Goal: Information Seeking & Learning: Learn about a topic

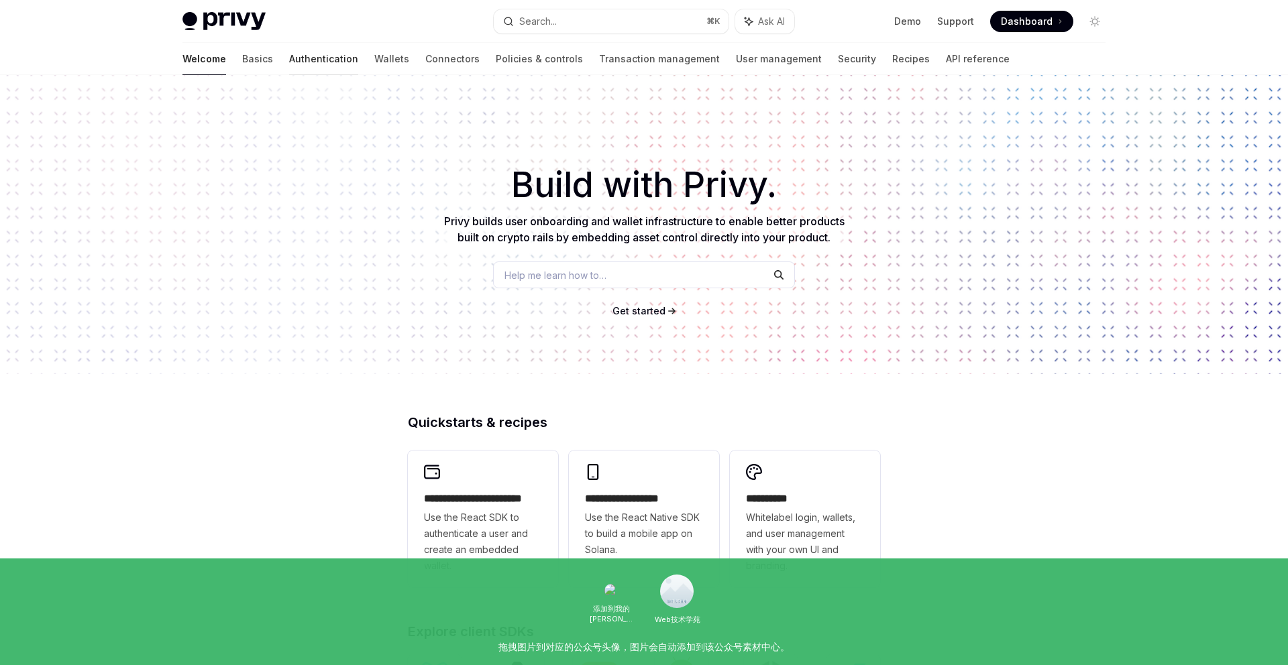
click at [289, 60] on link "Authentication" at bounding box center [323, 59] width 69 height 32
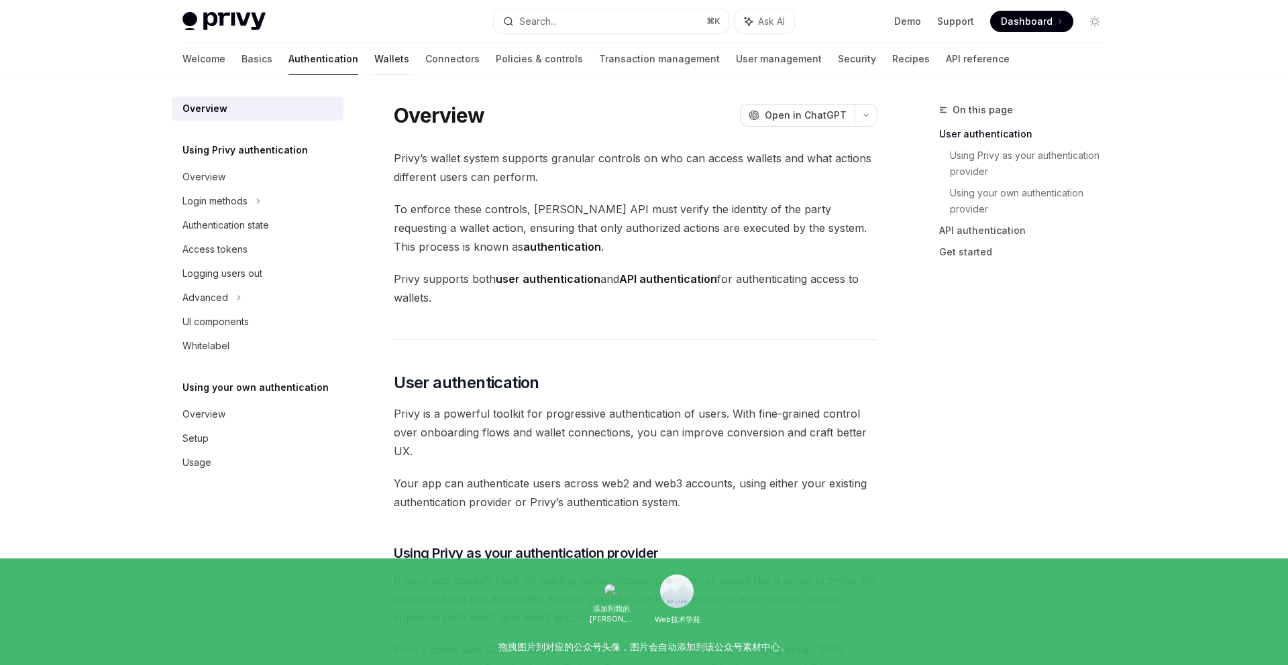
click at [374, 59] on link "Wallets" at bounding box center [391, 59] width 35 height 32
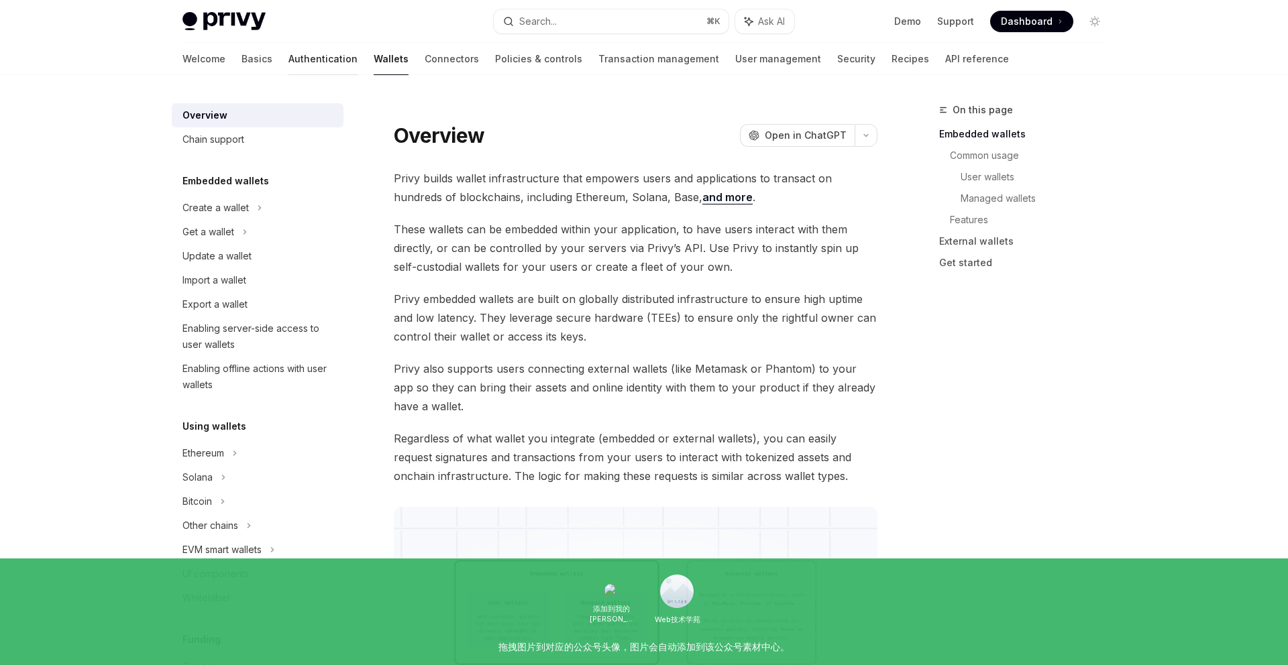
click at [288, 60] on link "Authentication" at bounding box center [322, 59] width 69 height 32
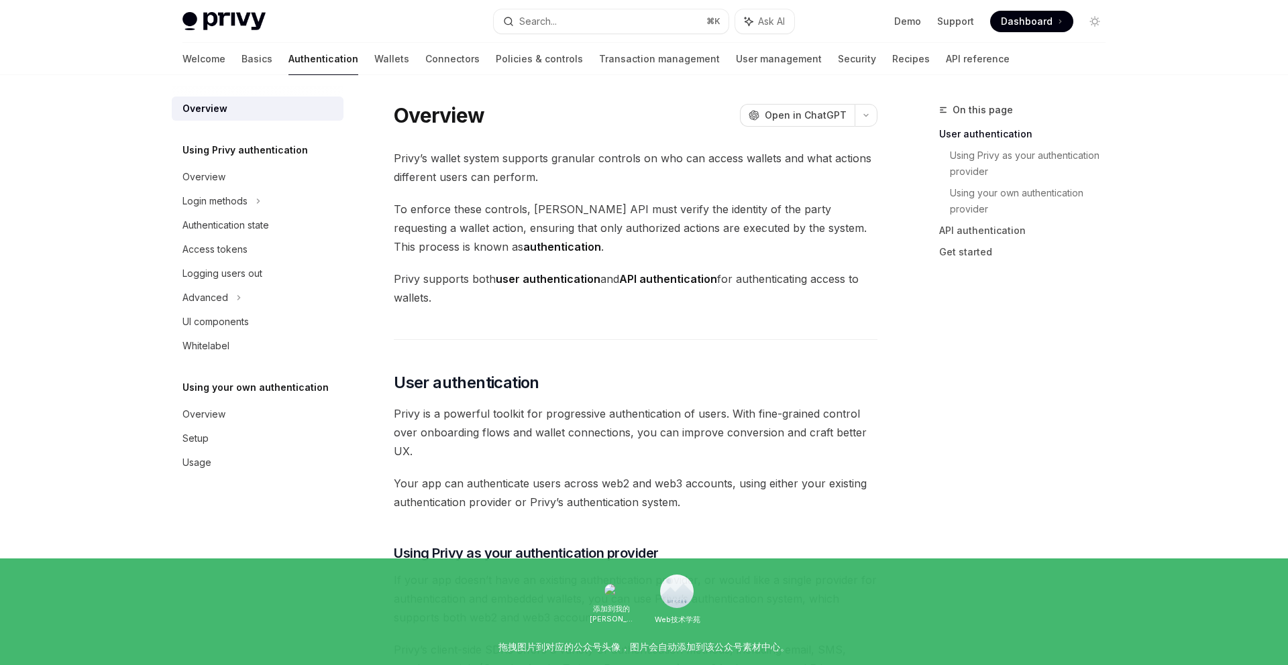
click at [215, 55] on div "Welcome Basics Authentication Wallets Connectors Policies & controls Transactio…" at bounding box center [595, 59] width 827 height 32
click at [217, 325] on div "UI components" at bounding box center [215, 322] width 66 height 16
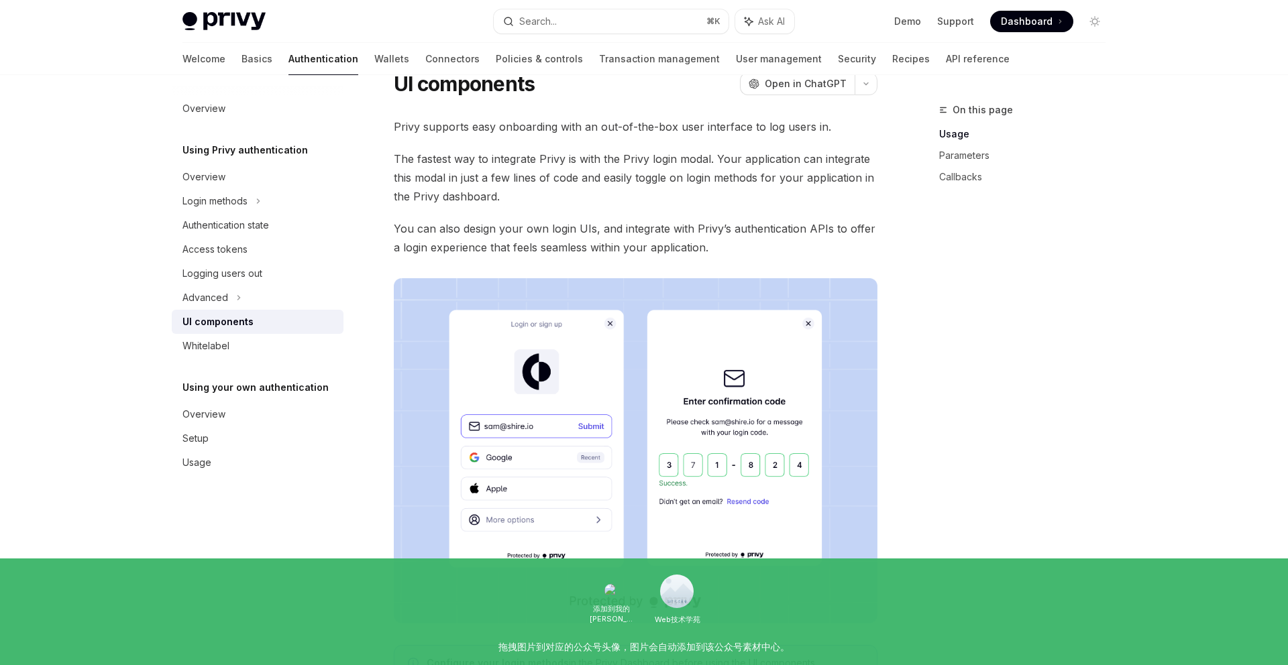
scroll to position [76, 0]
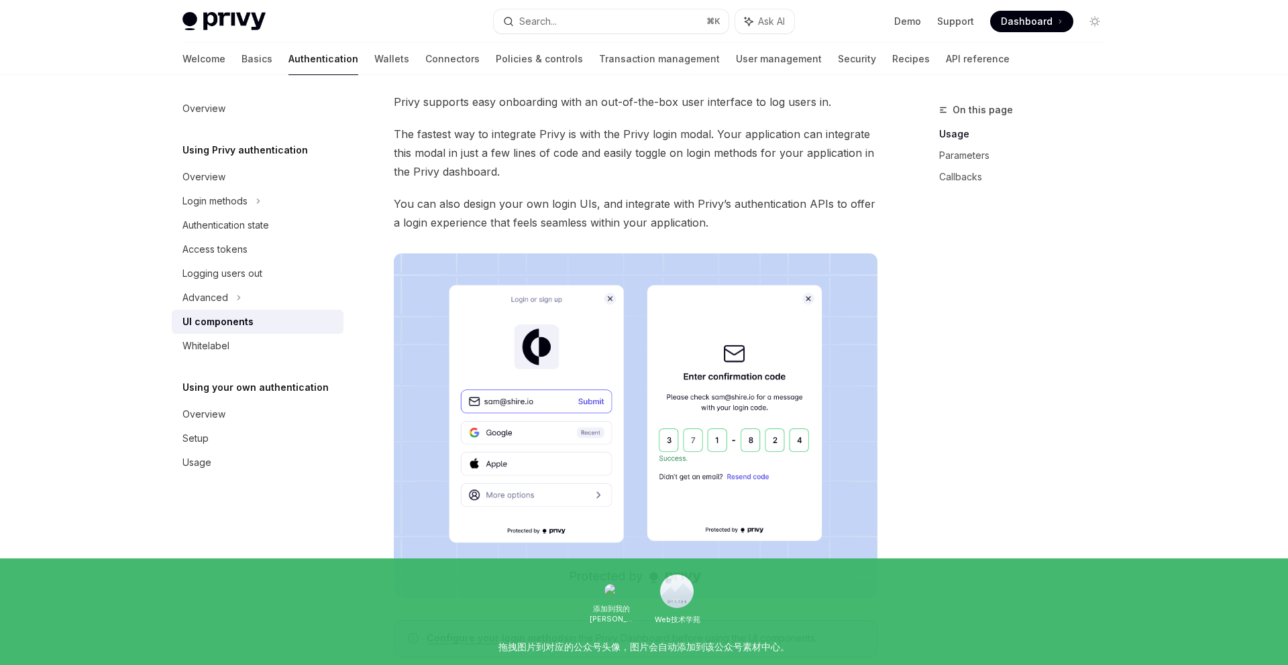
click at [255, 324] on div "UI components" at bounding box center [258, 322] width 153 height 16
type textarea "*"
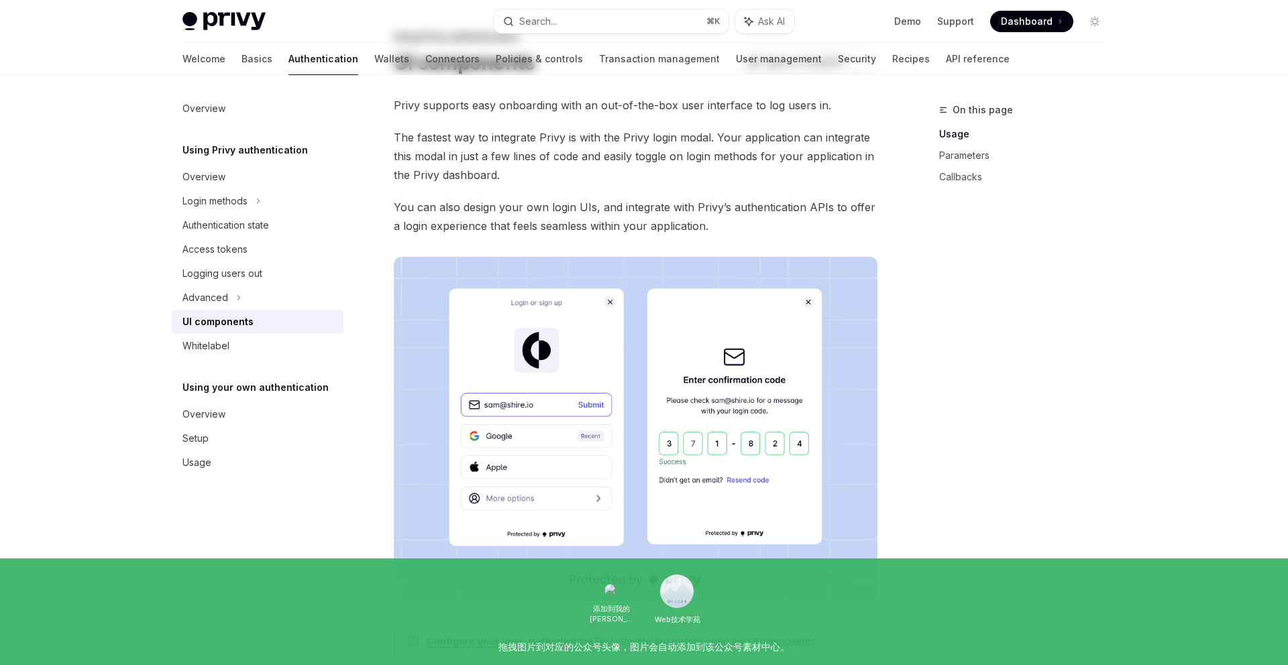
scroll to position [0, 0]
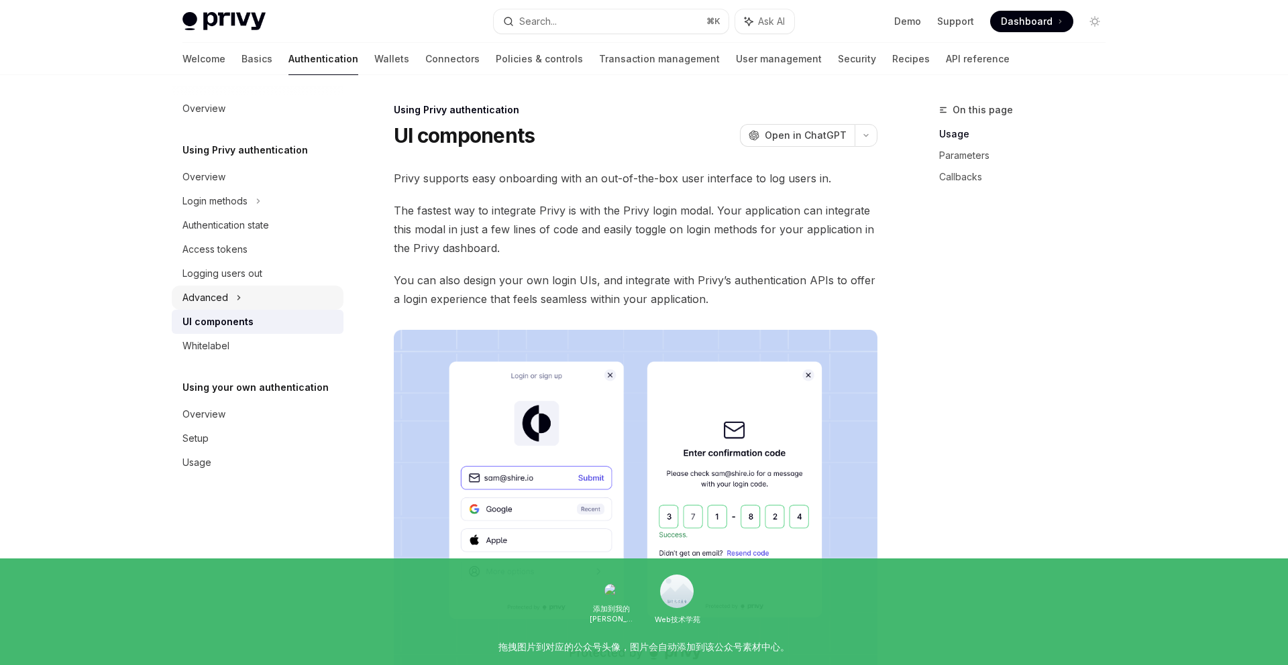
click at [237, 298] on icon at bounding box center [238, 298] width 5 height 16
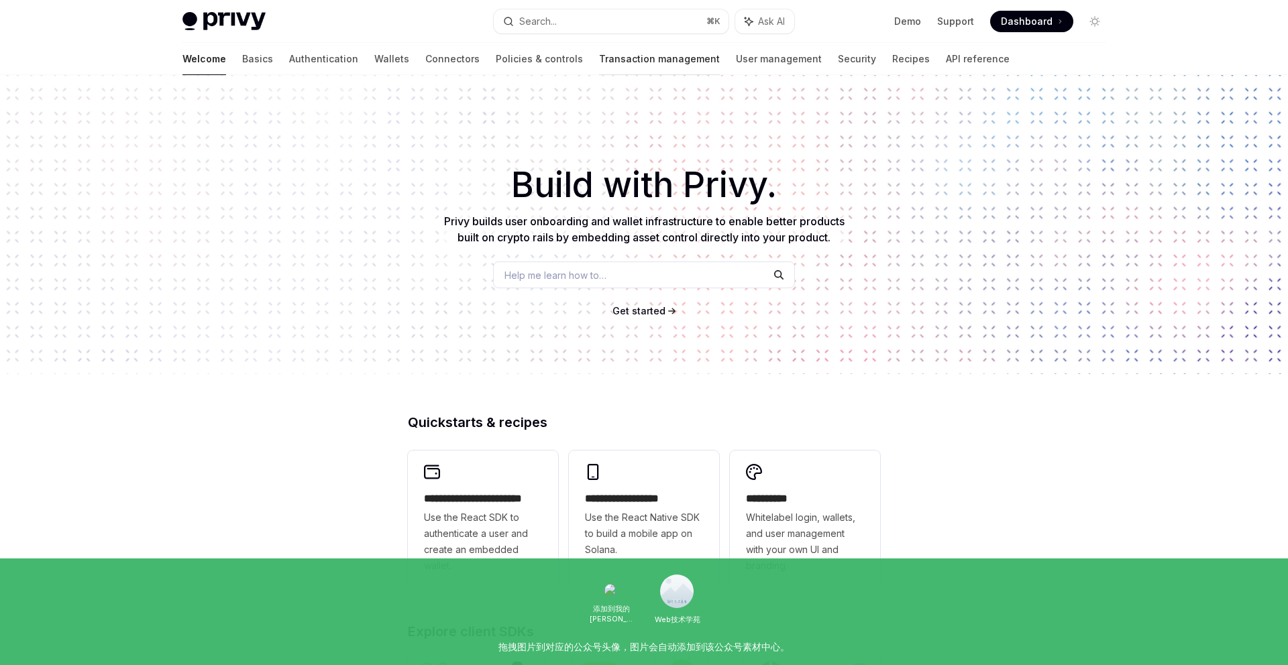
click at [599, 58] on link "Transaction management" at bounding box center [659, 59] width 121 height 32
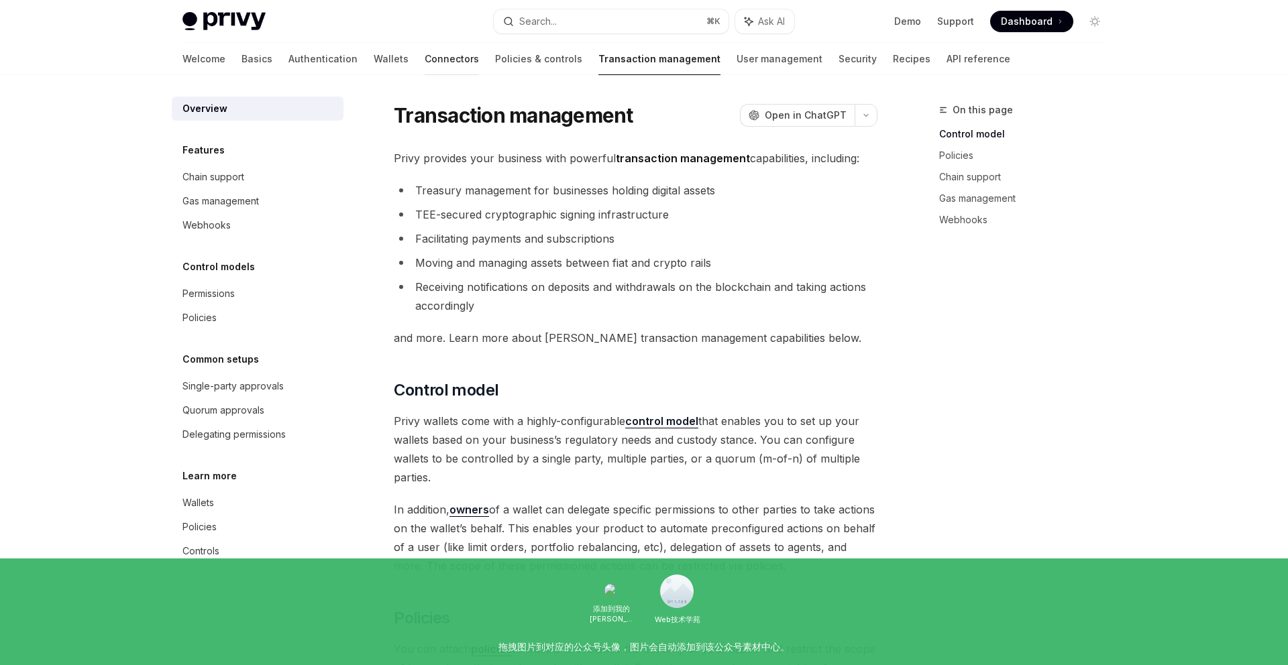
click at [425, 57] on link "Connectors" at bounding box center [452, 59] width 54 height 32
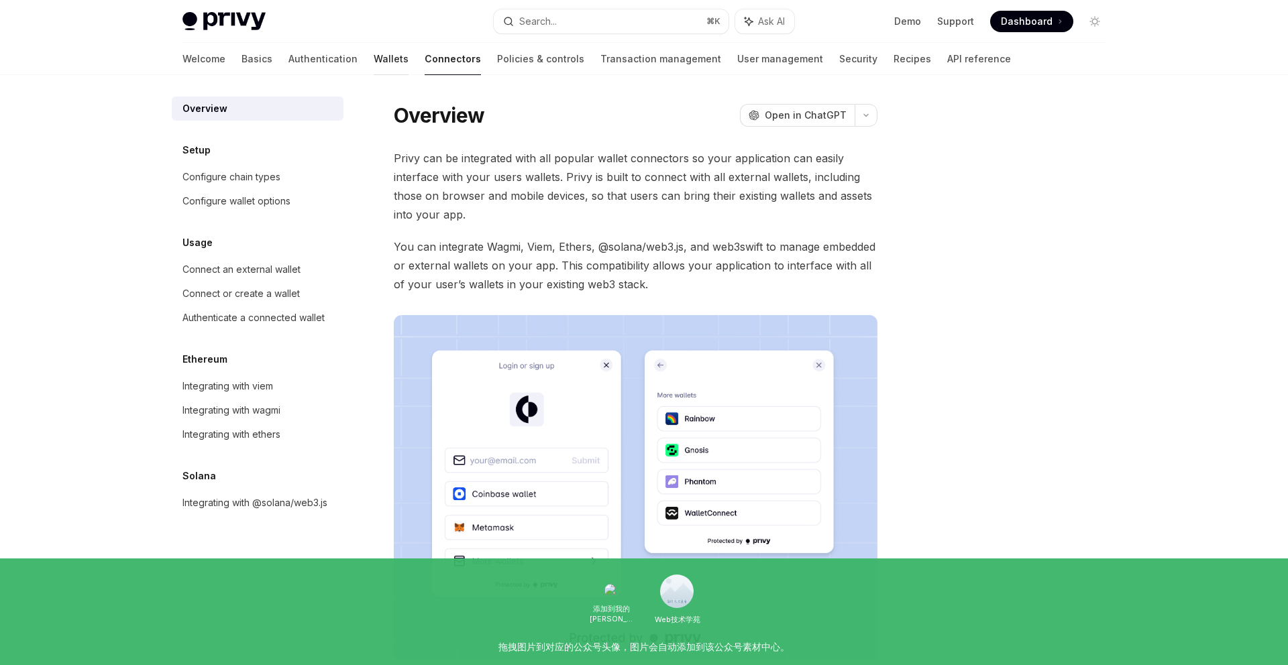
click at [374, 53] on link "Wallets" at bounding box center [391, 59] width 35 height 32
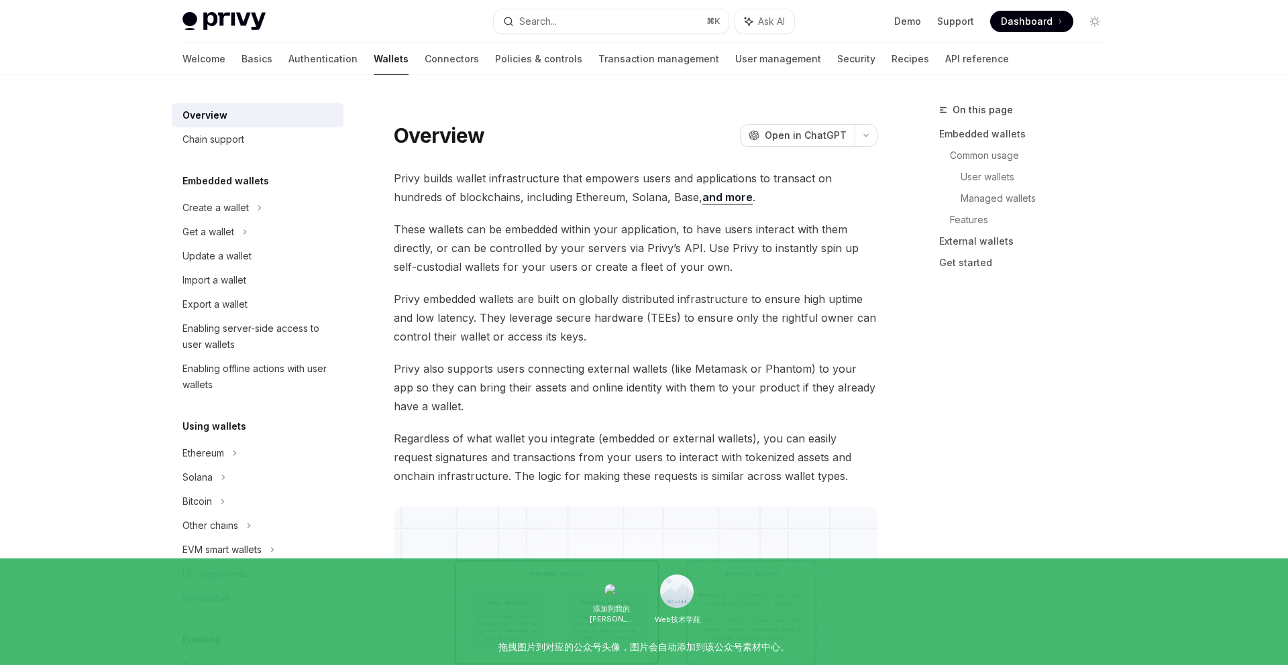
type textarea "*"
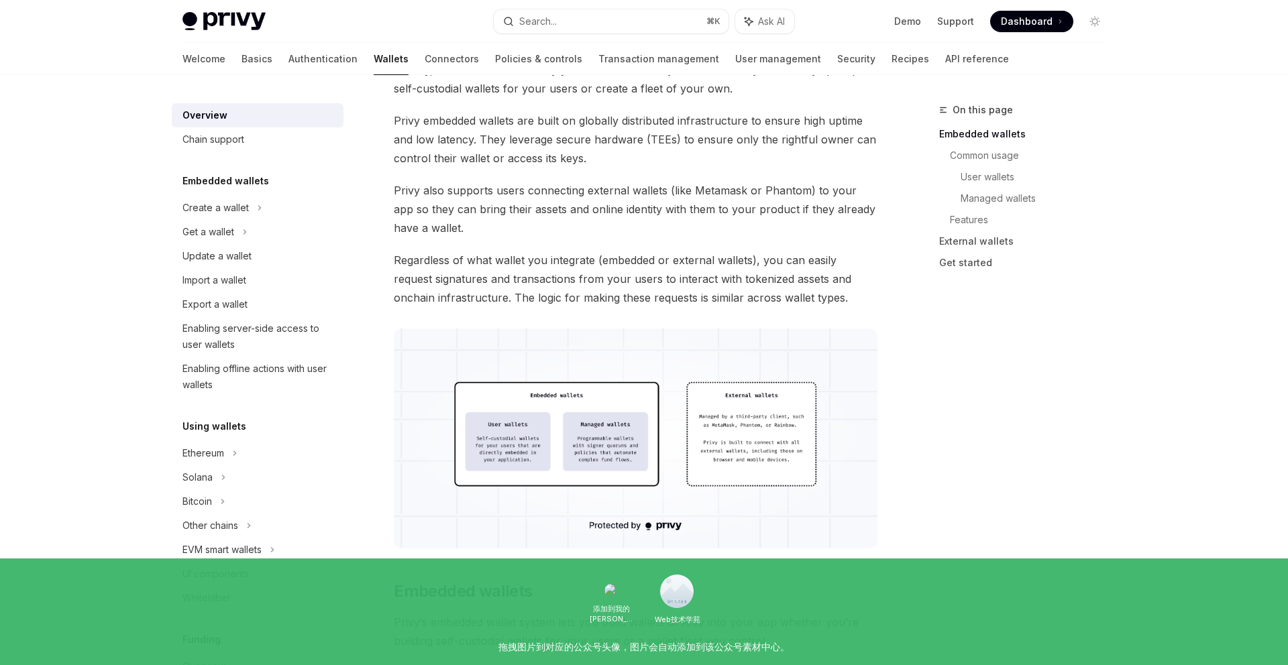
scroll to position [181, 0]
click at [1029, 19] on span "Dashboard" at bounding box center [1027, 21] width 52 height 13
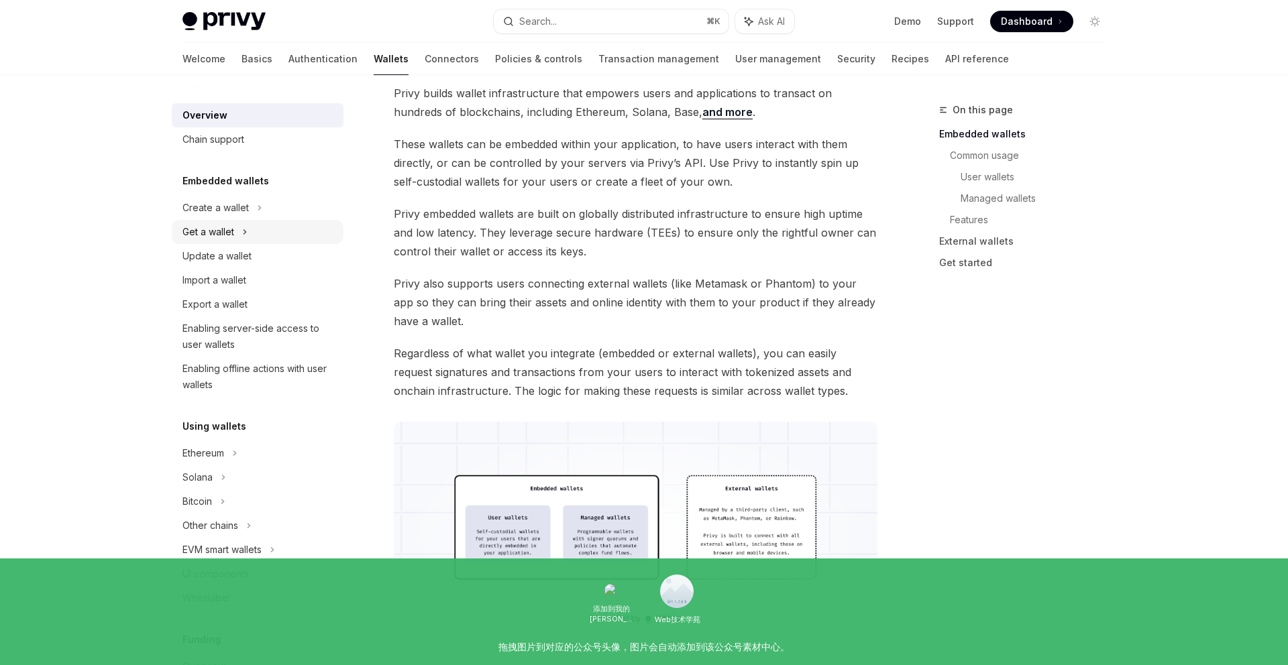
scroll to position [0, 0]
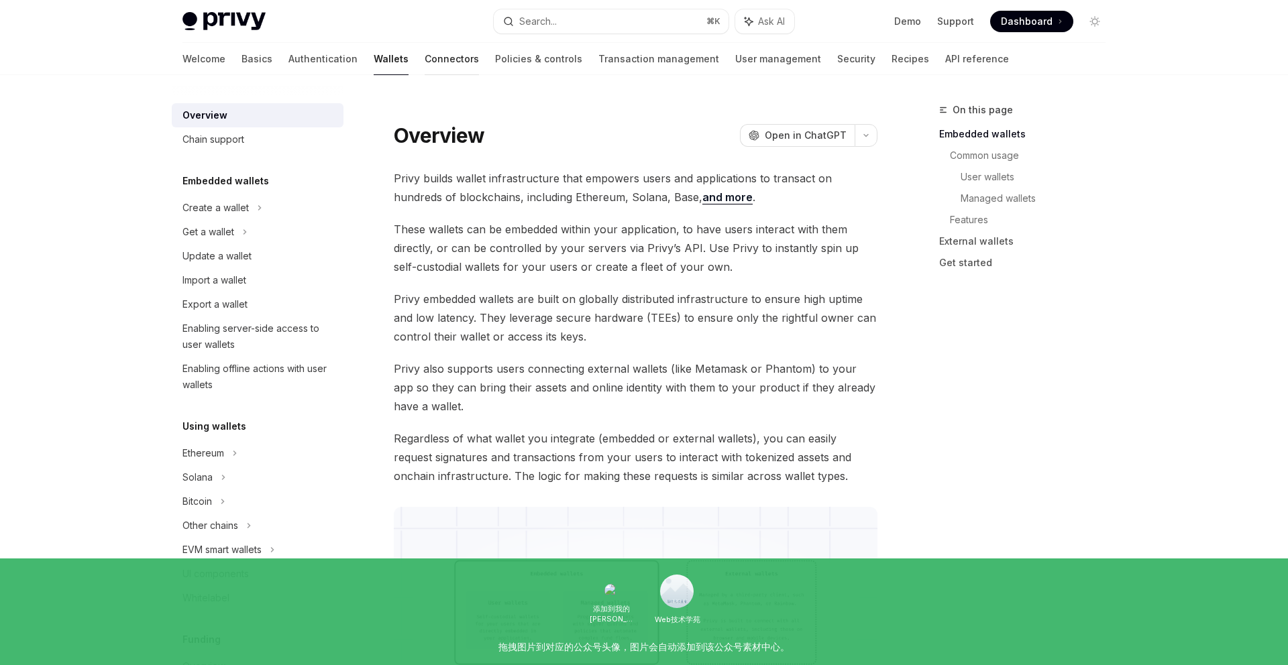
click at [425, 46] on link "Connectors" at bounding box center [452, 59] width 54 height 32
click at [425, 58] on link "Connectors" at bounding box center [452, 59] width 54 height 32
click at [425, 63] on link "Connectors" at bounding box center [452, 59] width 54 height 32
click at [425, 66] on link "Connectors" at bounding box center [452, 59] width 54 height 32
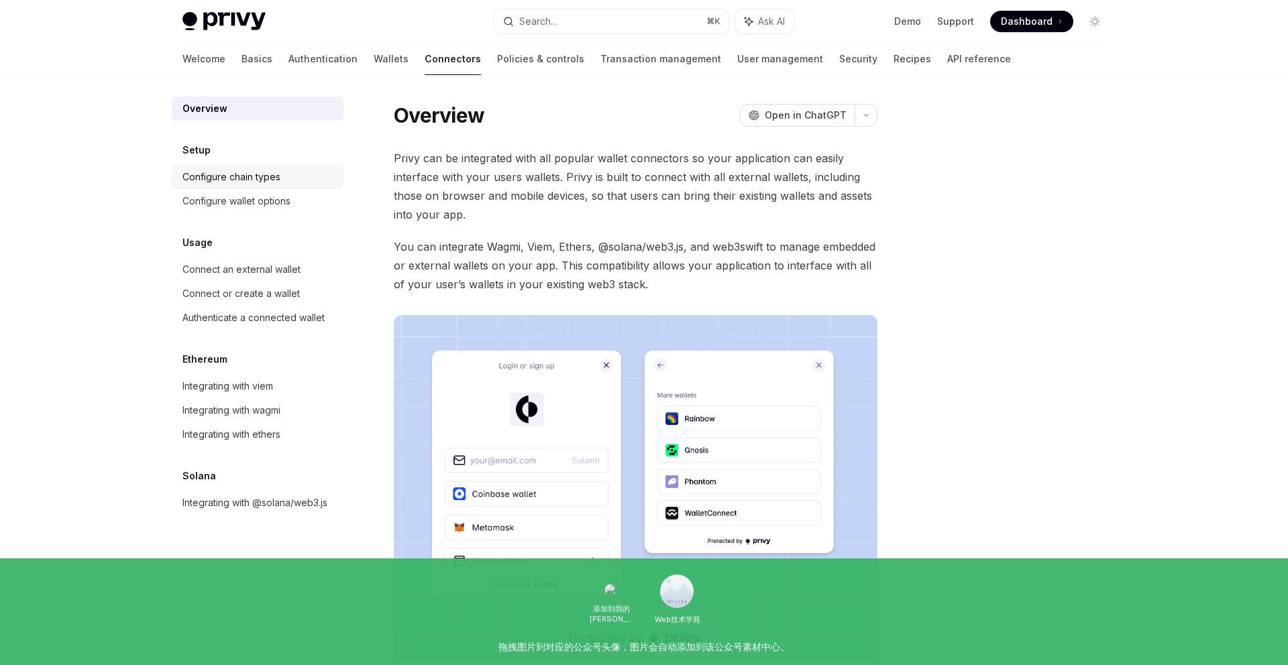
click at [215, 174] on div "Configure chain types" at bounding box center [231, 177] width 98 height 16
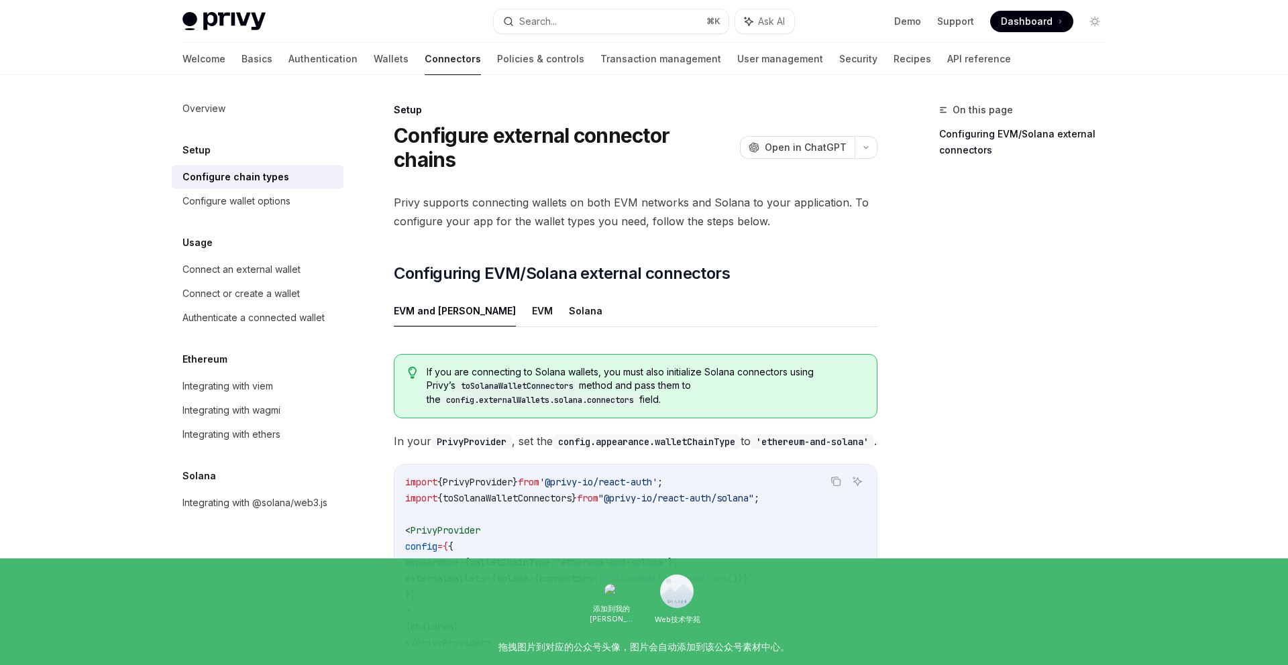
click at [449, 295] on button "EVM and Solana" at bounding box center [455, 311] width 122 height 32
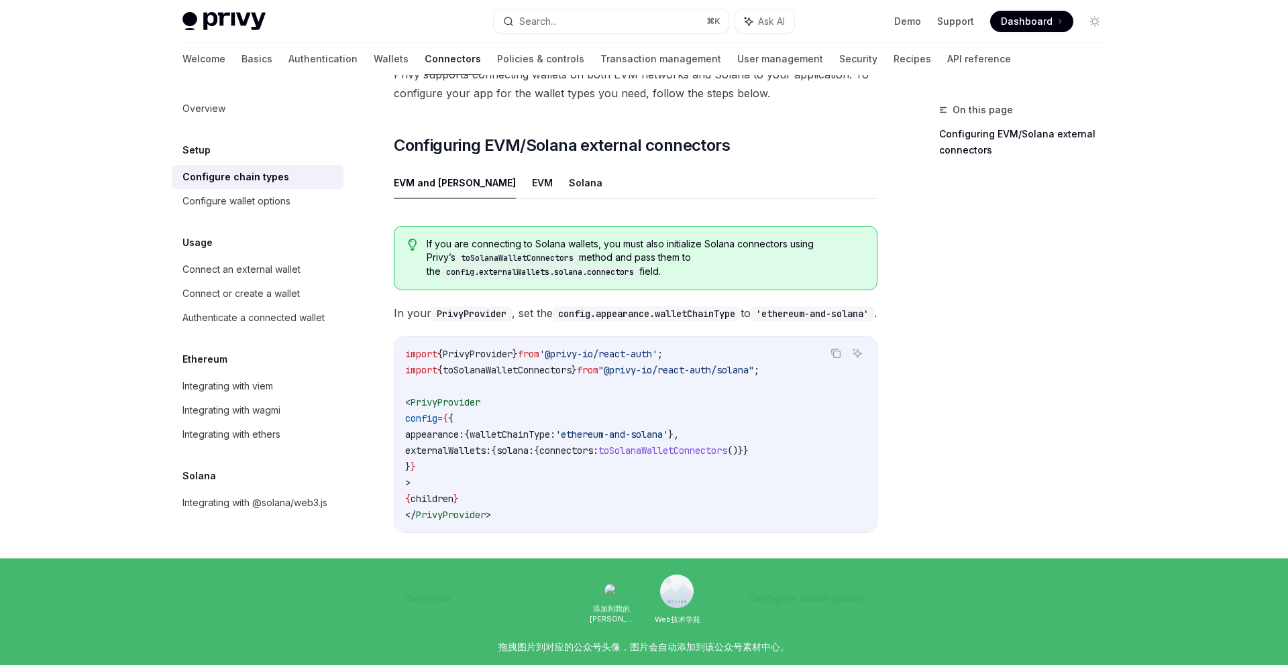
scroll to position [112, 0]
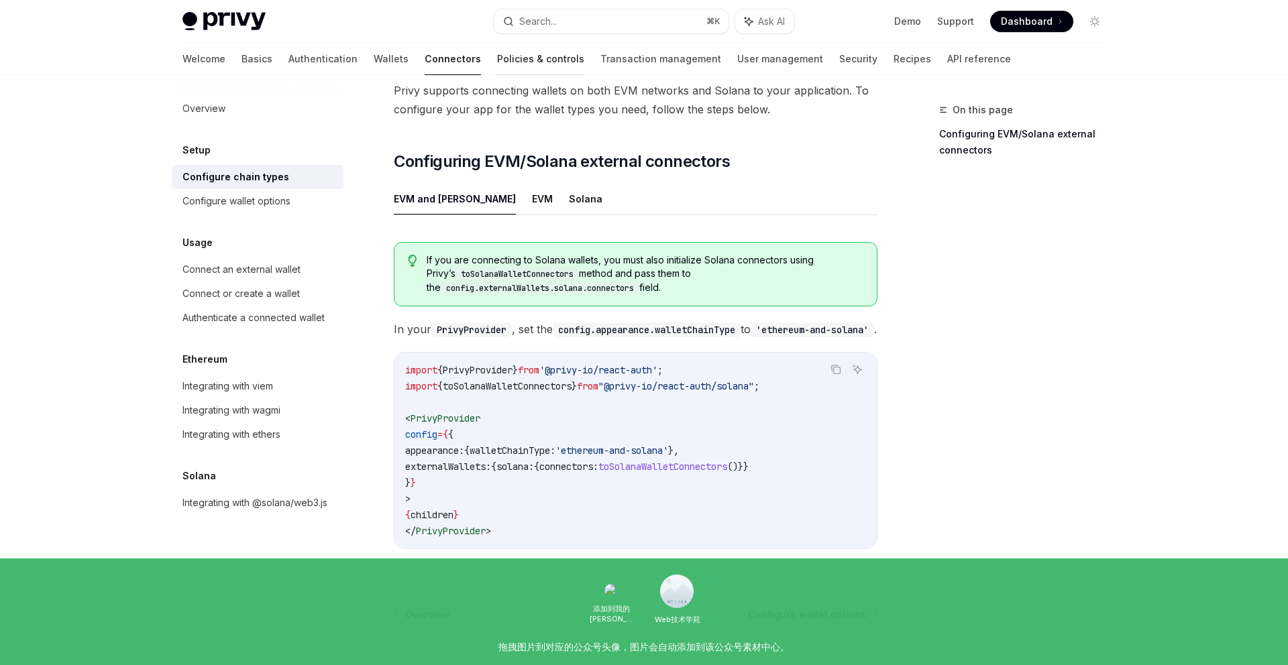
click at [497, 67] on link "Policies & controls" at bounding box center [540, 59] width 87 height 32
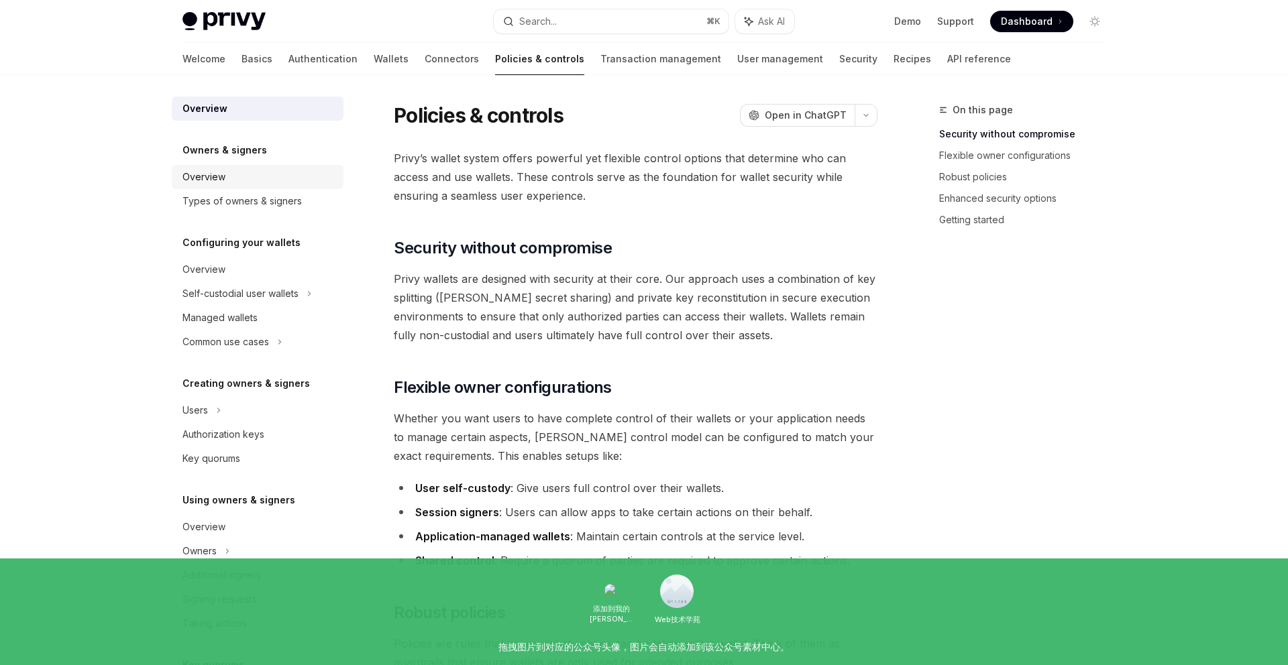
click at [217, 177] on div "Overview" at bounding box center [203, 177] width 43 height 16
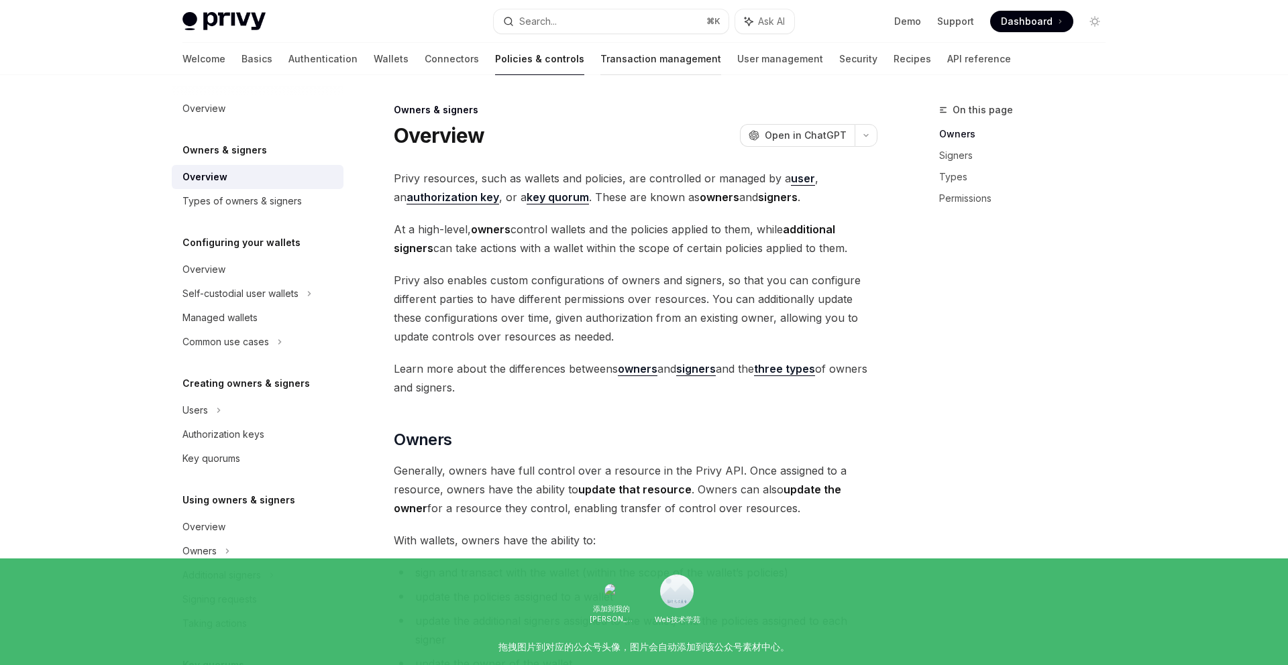
click at [600, 62] on link "Transaction management" at bounding box center [660, 59] width 121 height 32
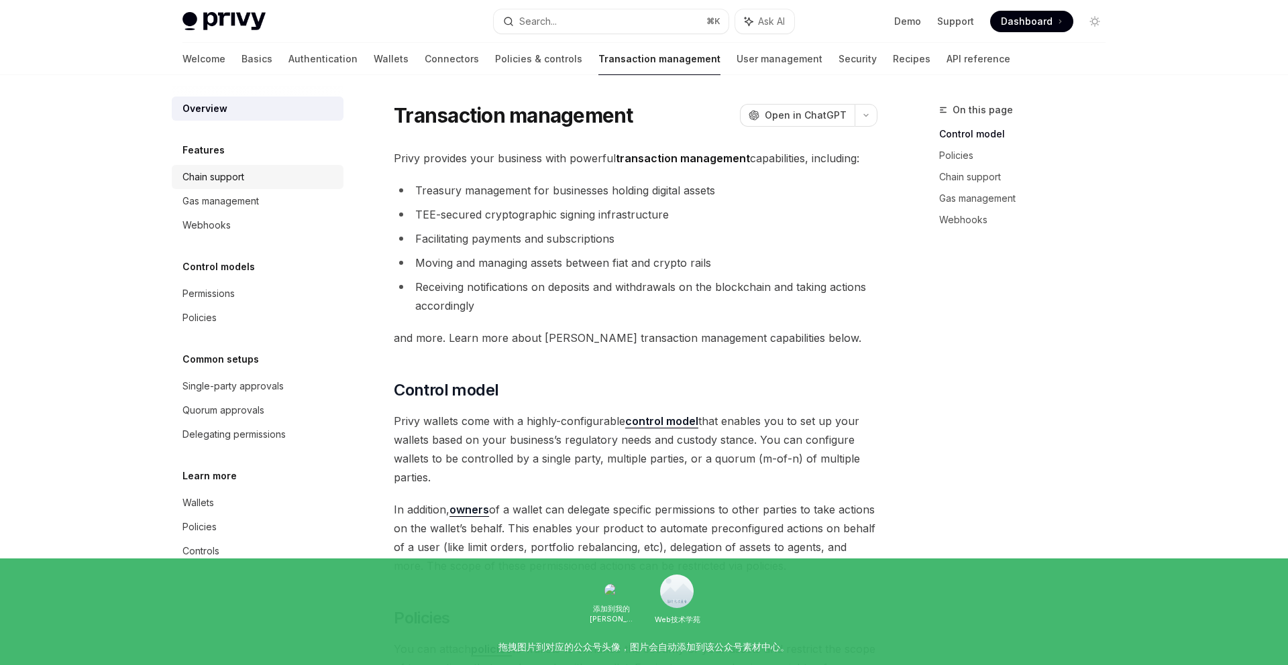
click at [224, 186] on link "Chain support" at bounding box center [258, 177] width 172 height 24
click at [231, 179] on div "Chain support" at bounding box center [213, 177] width 62 height 16
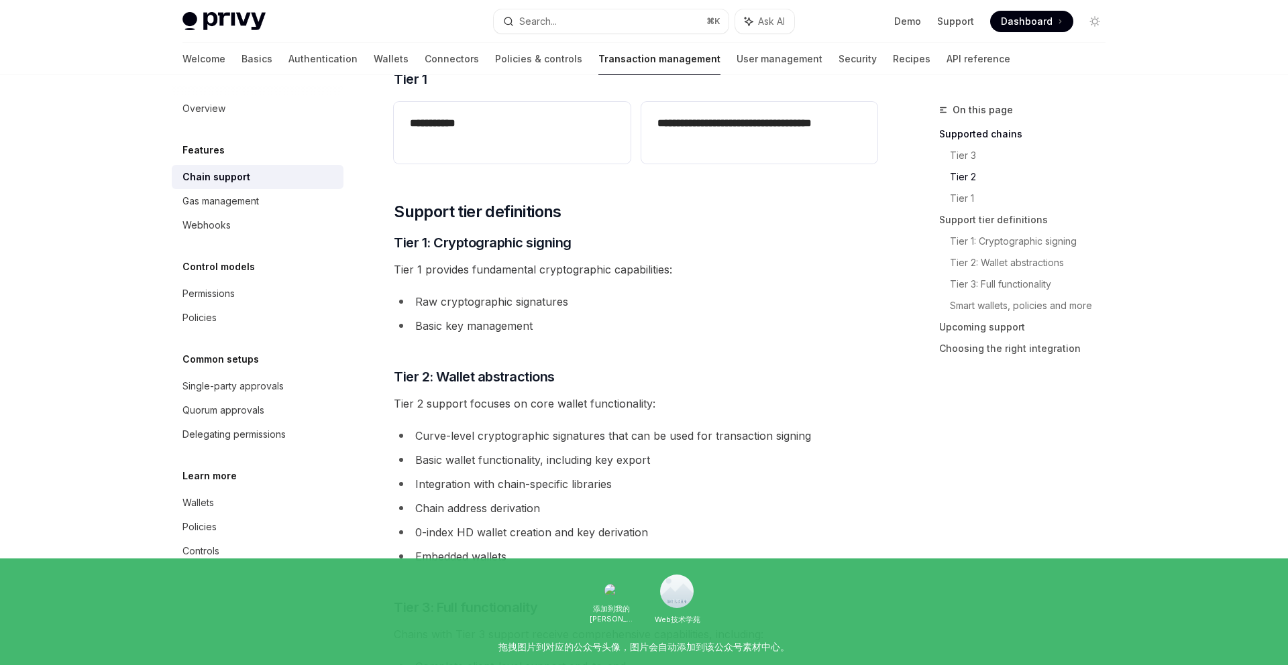
scroll to position [531, 0]
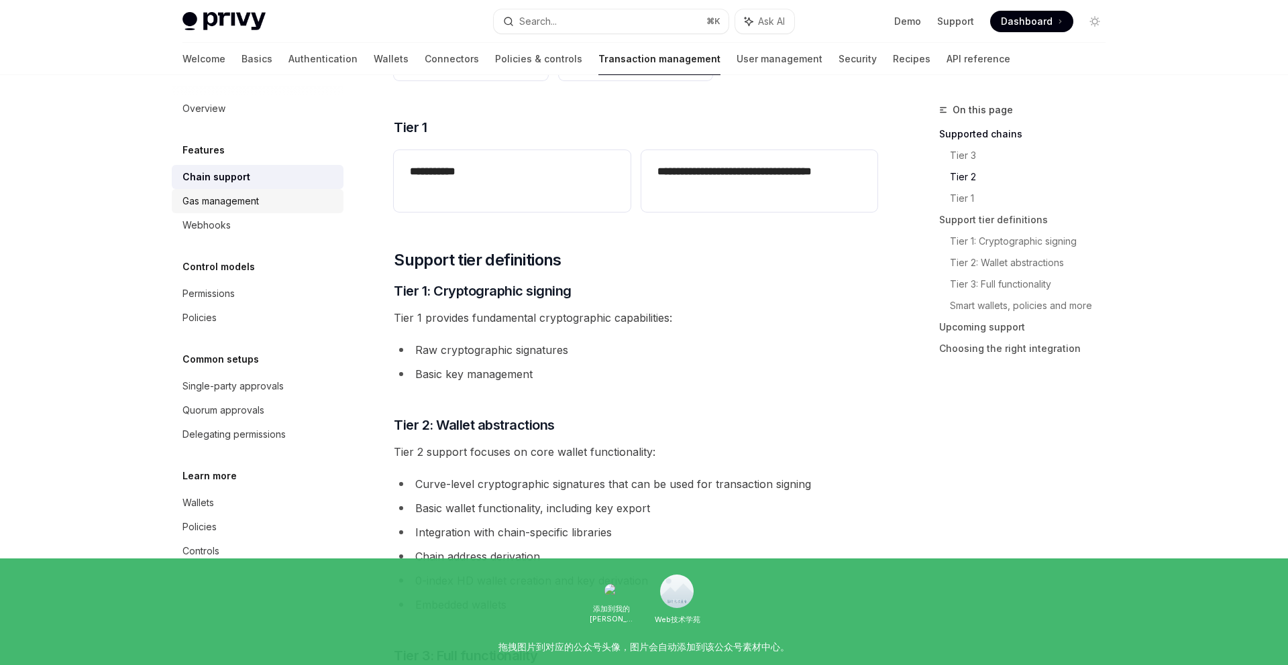
click at [226, 198] on div "Gas management" at bounding box center [220, 201] width 76 height 16
type textarea "*"
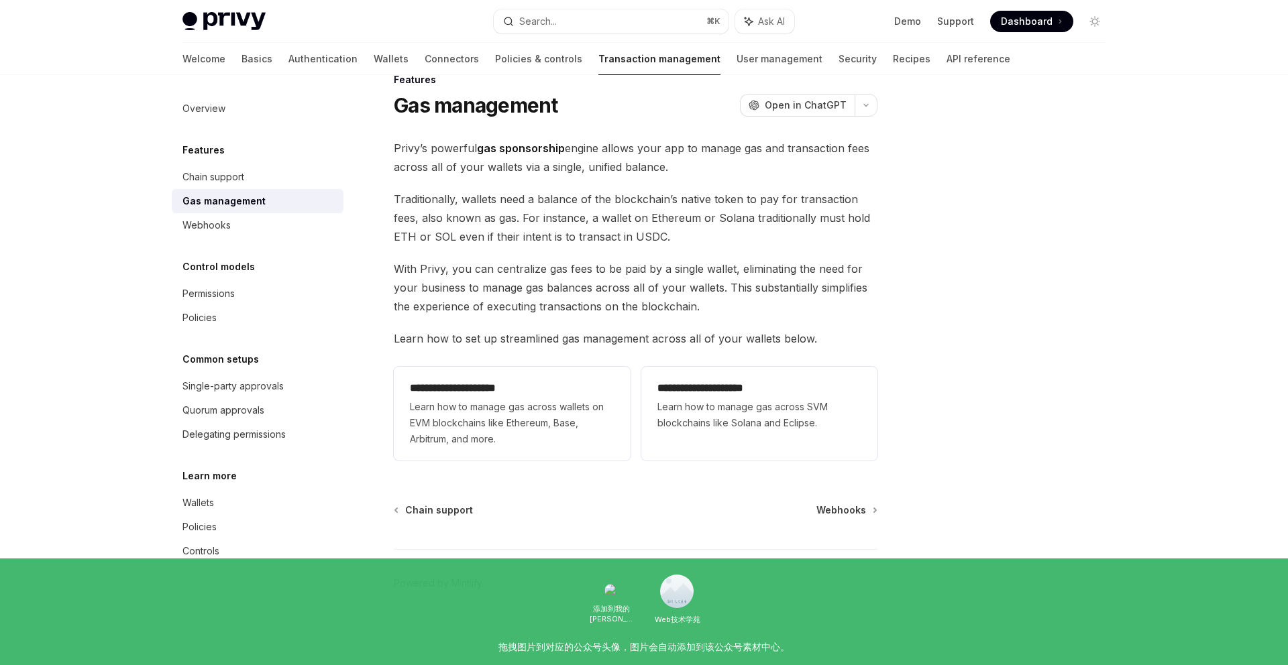
scroll to position [30, 0]
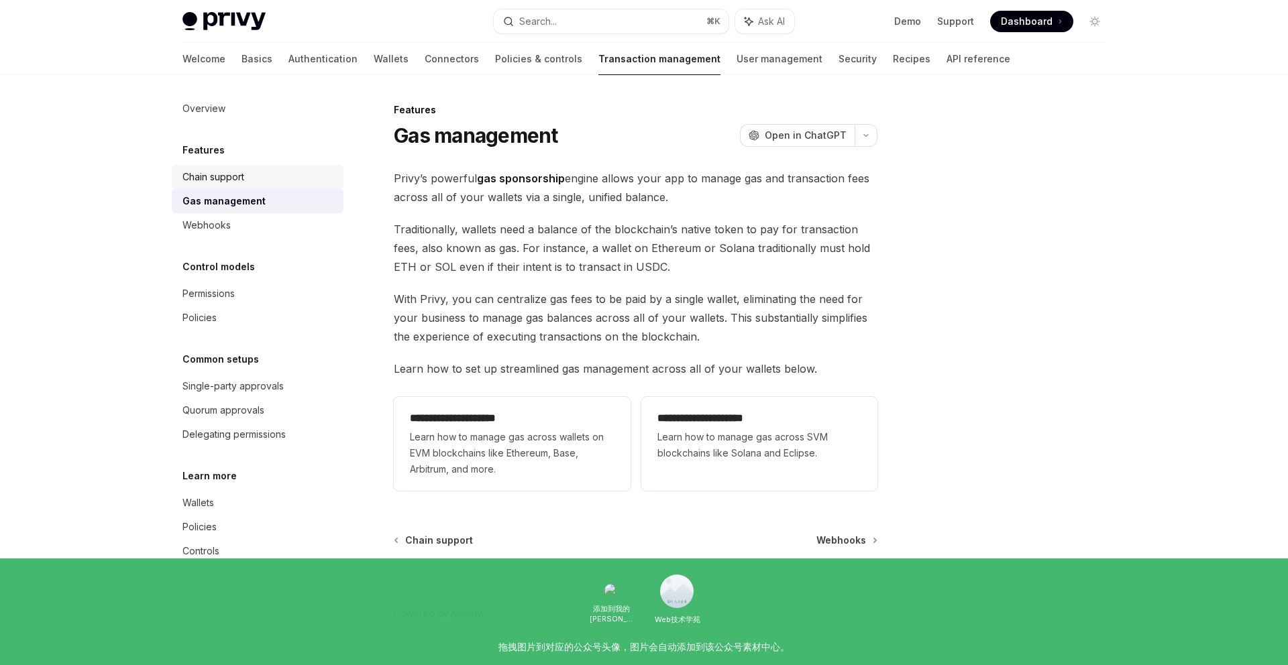
click at [229, 173] on div "Chain support" at bounding box center [213, 177] width 62 height 16
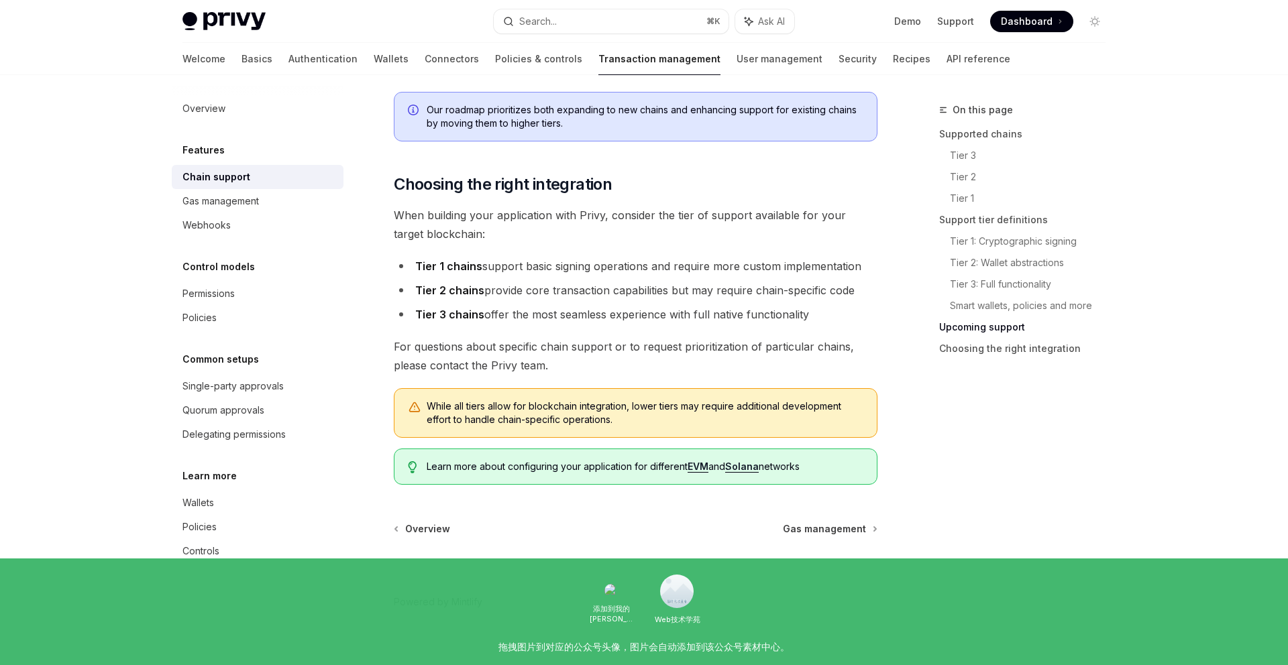
scroll to position [1604, 0]
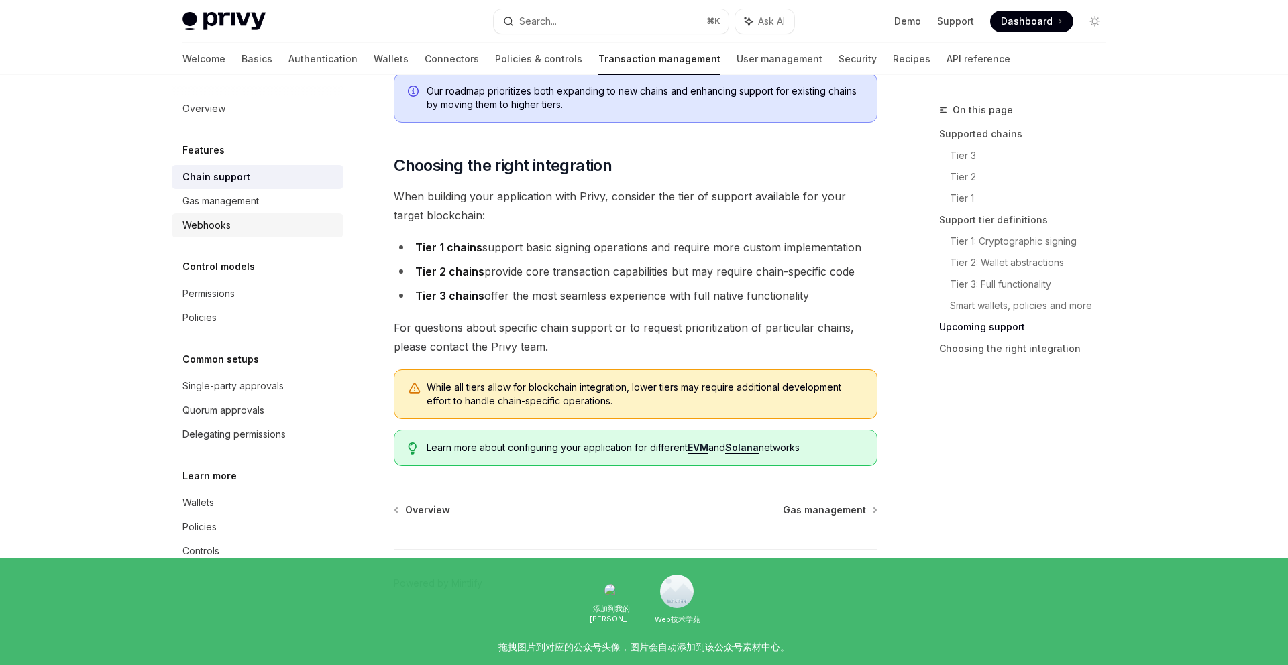
click at [219, 227] on div "Webhooks" at bounding box center [206, 225] width 48 height 16
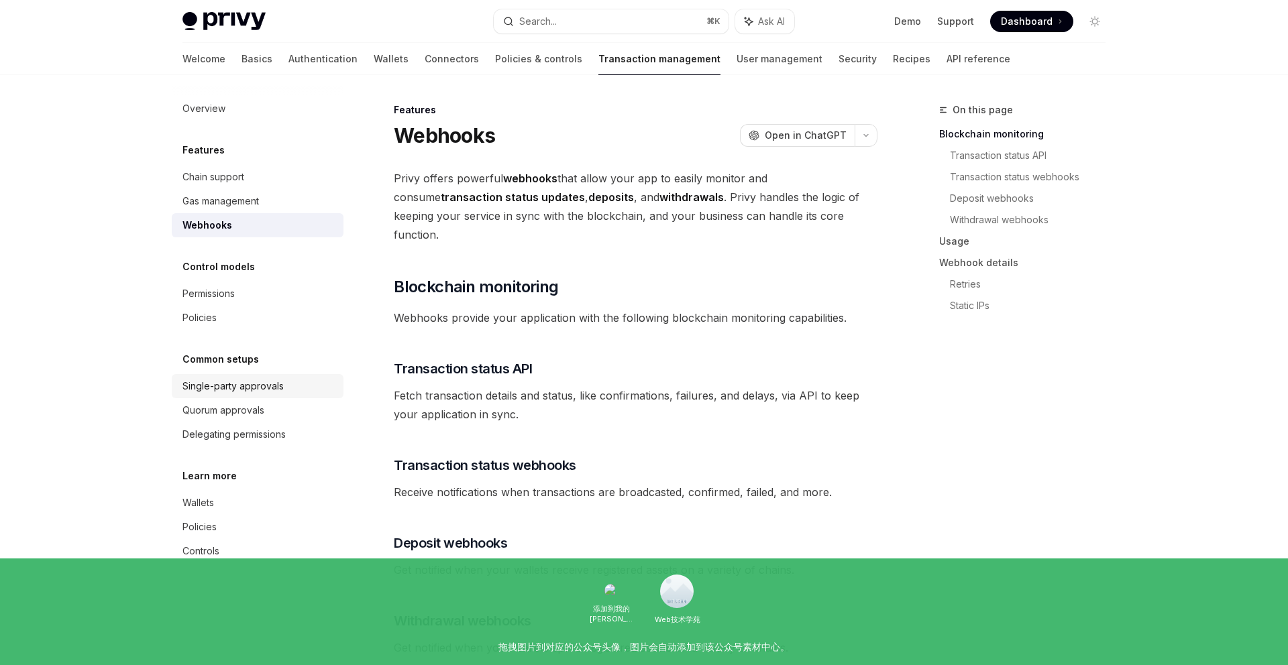
click at [234, 386] on div "Single-party approvals" at bounding box center [232, 386] width 101 height 16
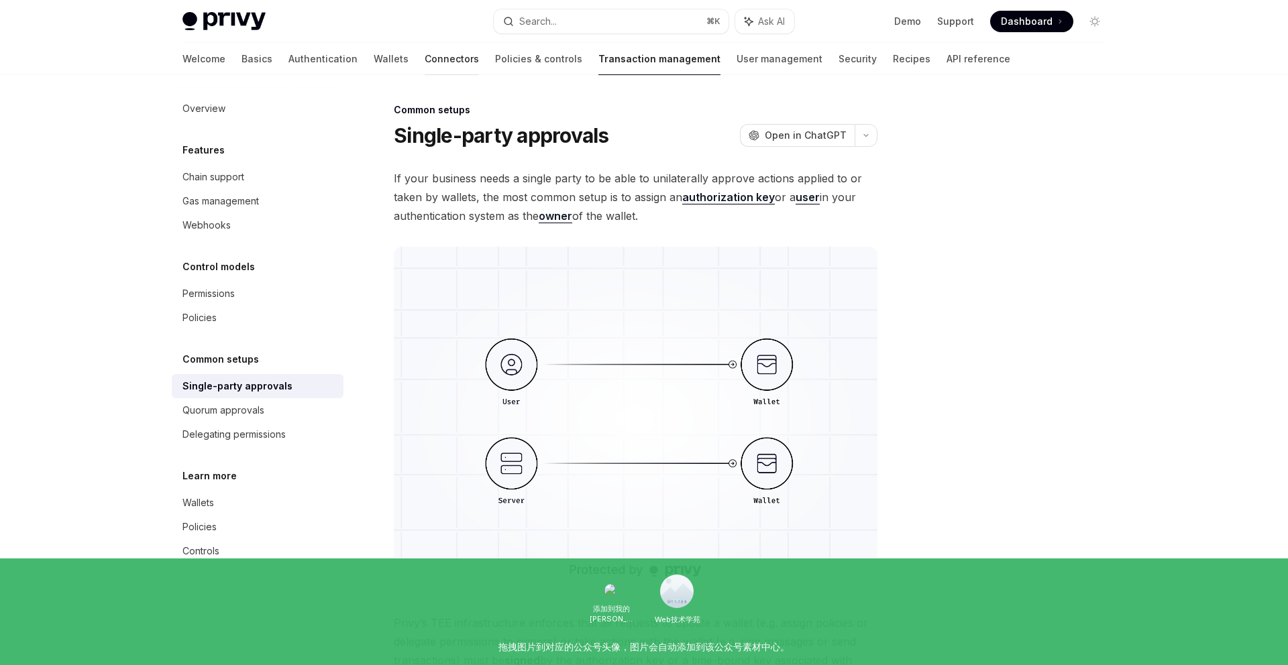
click at [425, 60] on link "Connectors" at bounding box center [452, 59] width 54 height 32
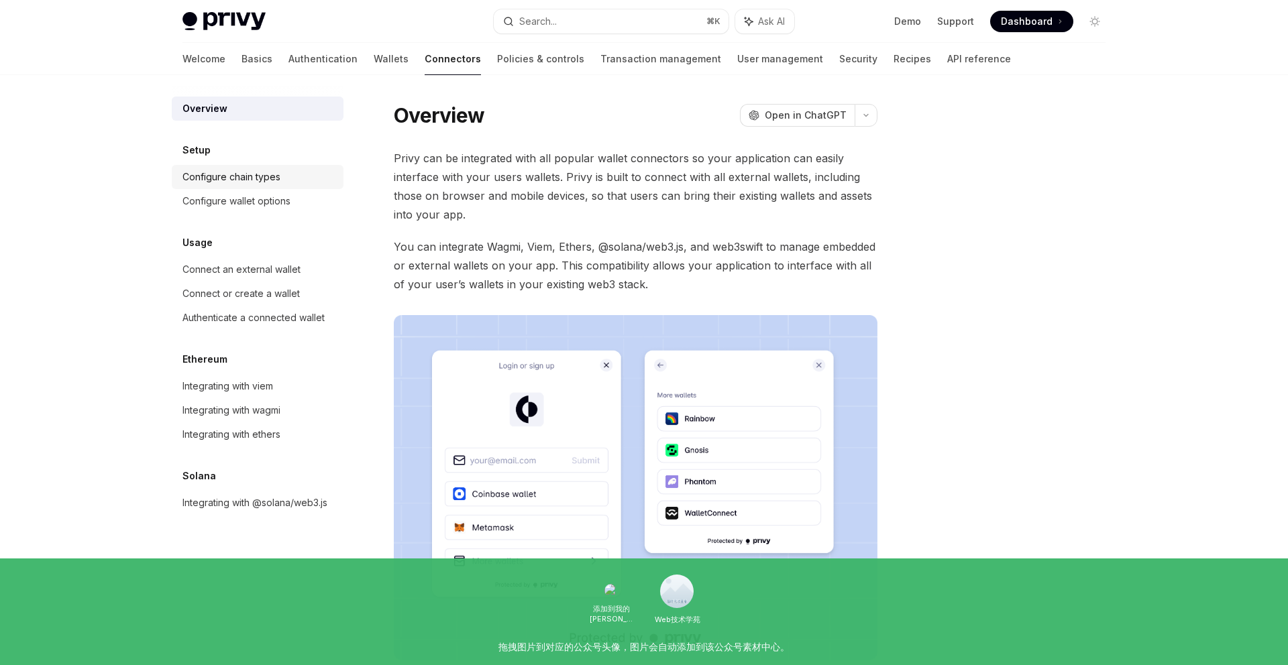
click at [236, 172] on div "Configure chain types" at bounding box center [231, 177] width 98 height 16
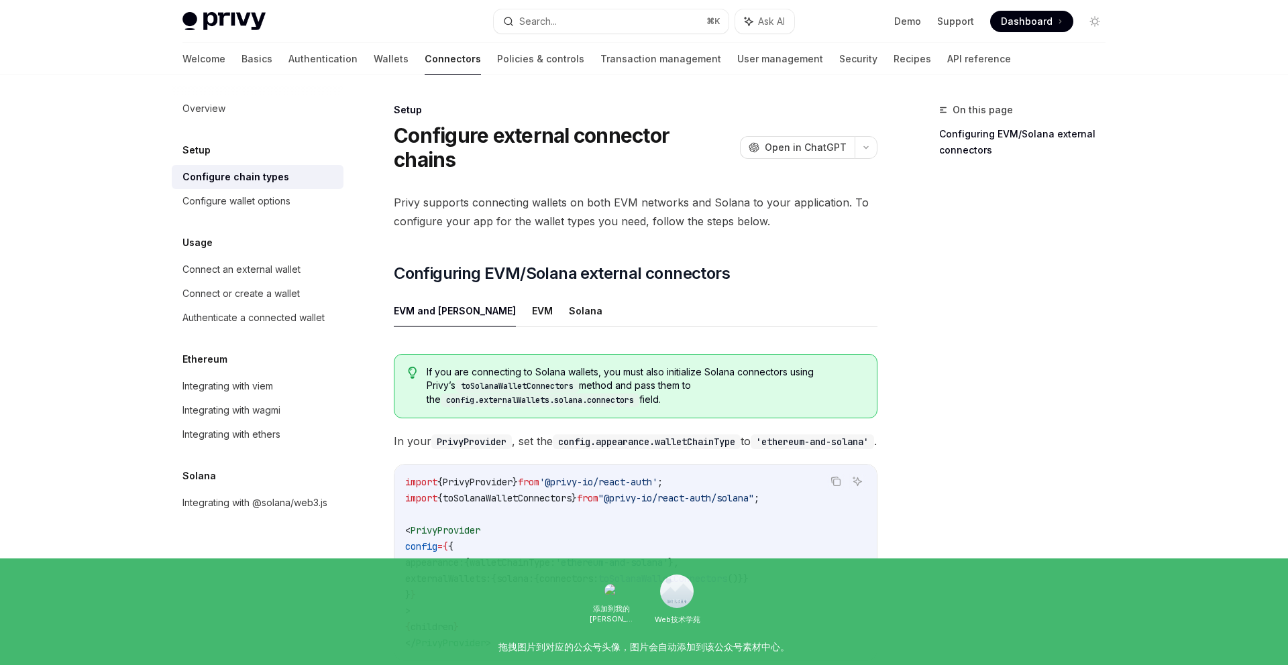
scroll to position [211, 0]
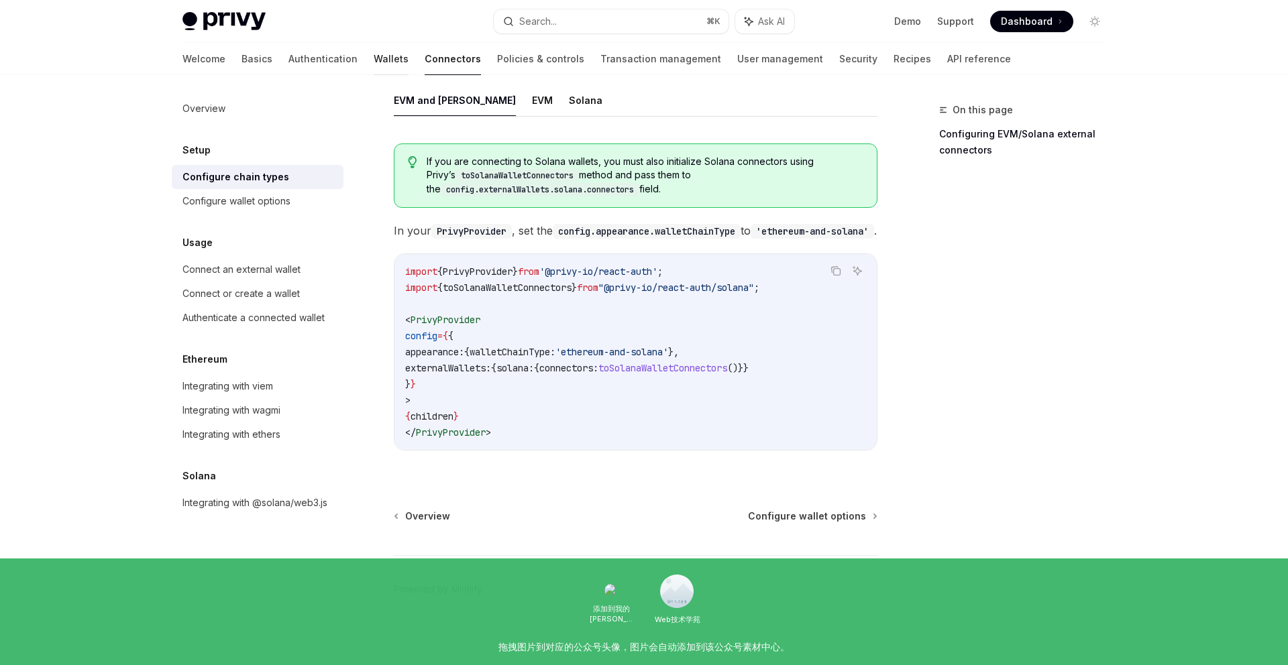
click at [374, 67] on link "Wallets" at bounding box center [391, 59] width 35 height 32
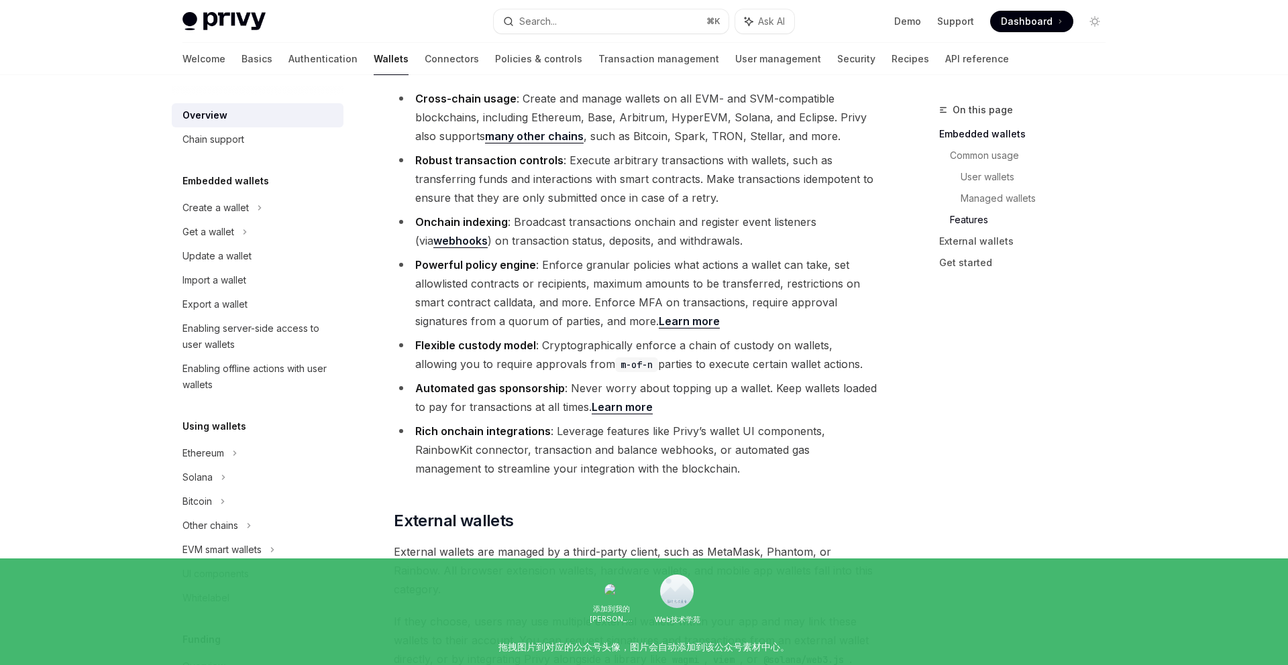
scroll to position [2005, 0]
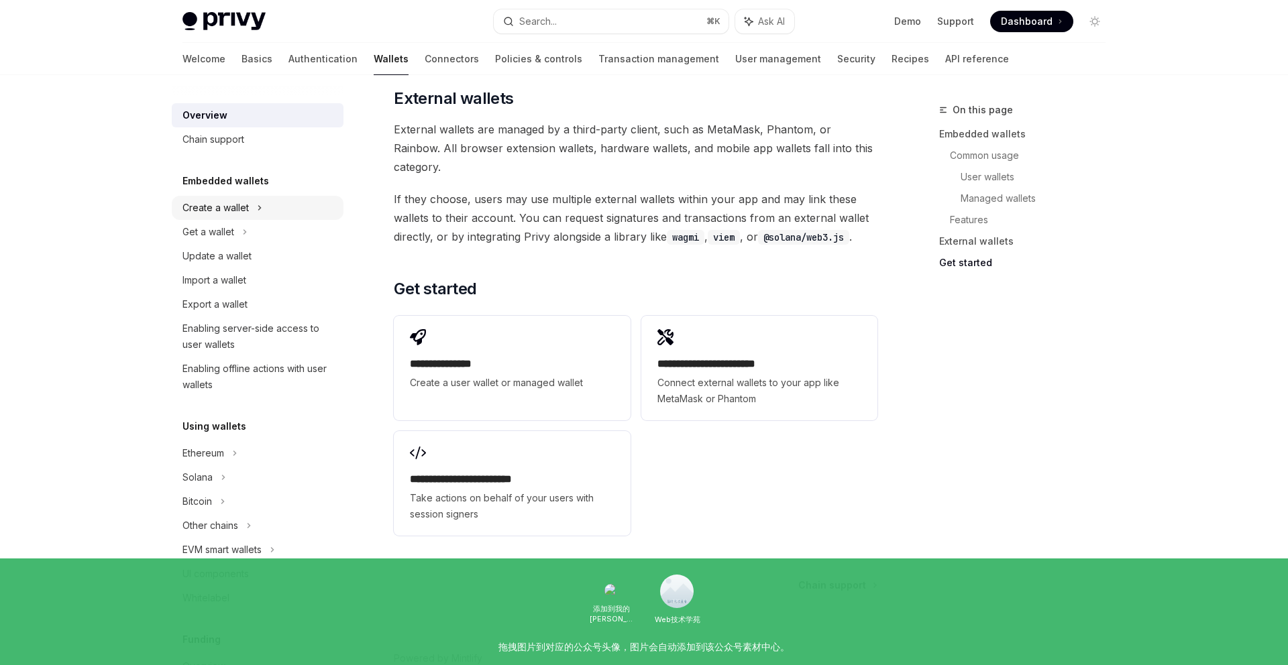
click at [243, 209] on div "Create a wallet" at bounding box center [215, 208] width 66 height 16
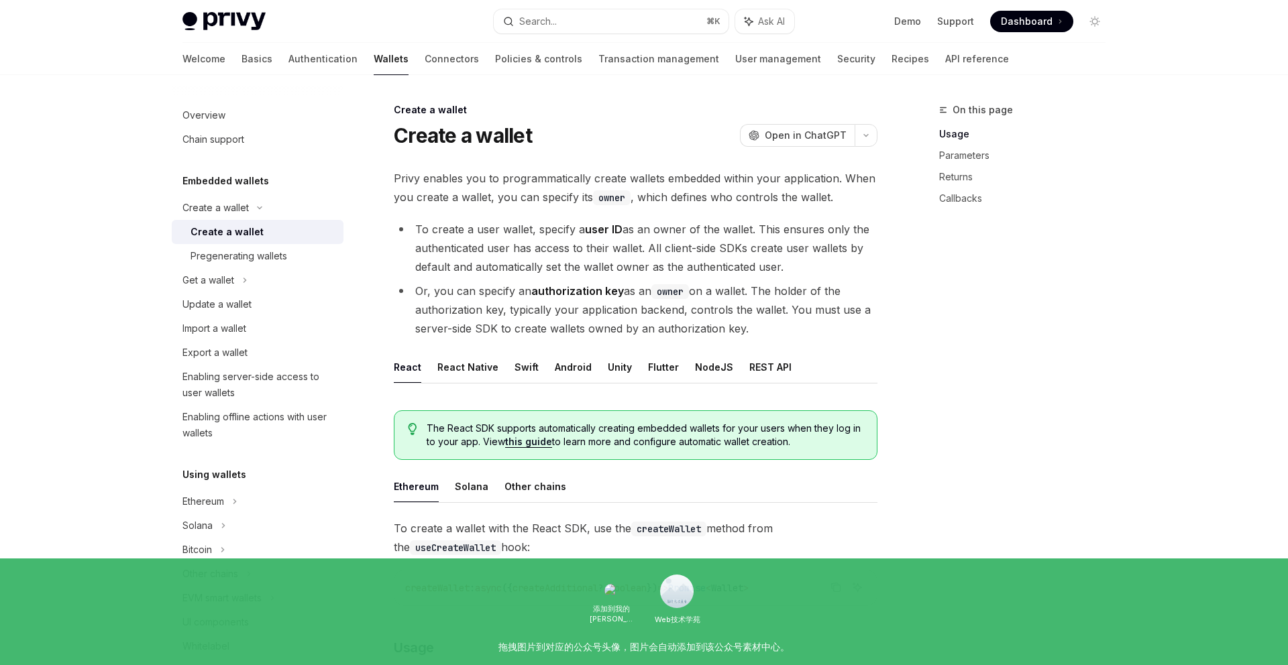
click at [245, 228] on div "Create a wallet" at bounding box center [226, 232] width 73 height 16
click at [231, 265] on link "Pregenerating wallets" at bounding box center [258, 256] width 172 height 24
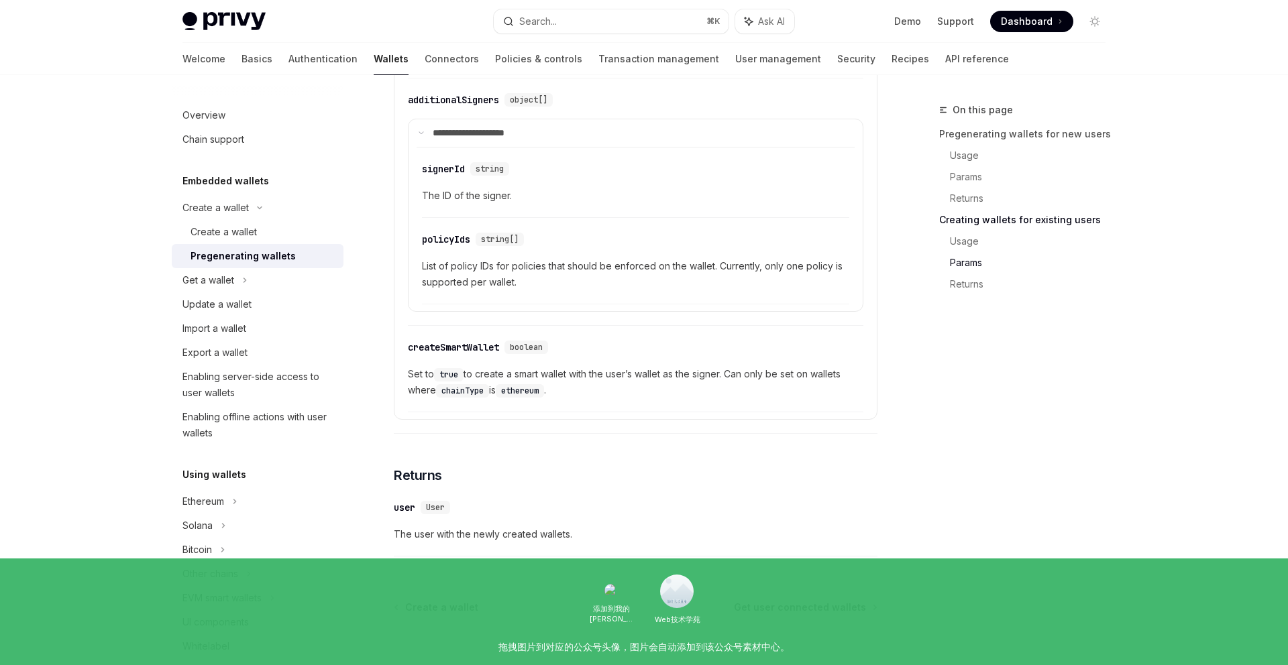
scroll to position [2429, 0]
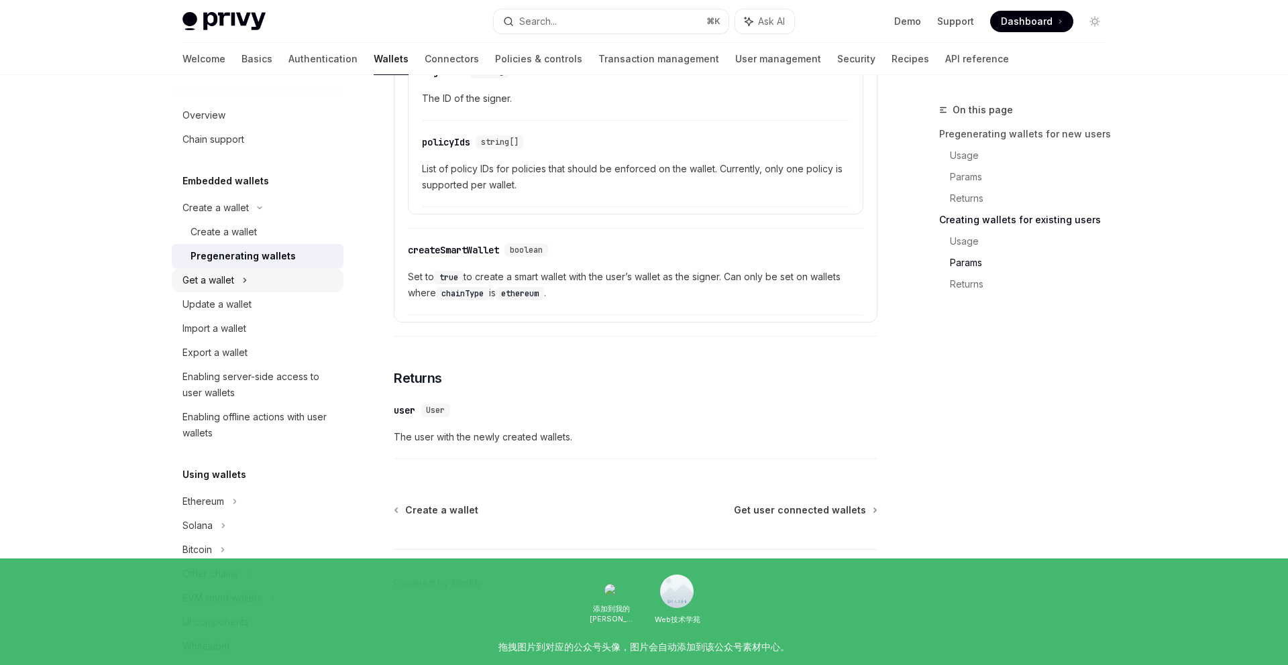
click at [215, 280] on div "Get a wallet" at bounding box center [208, 280] width 52 height 16
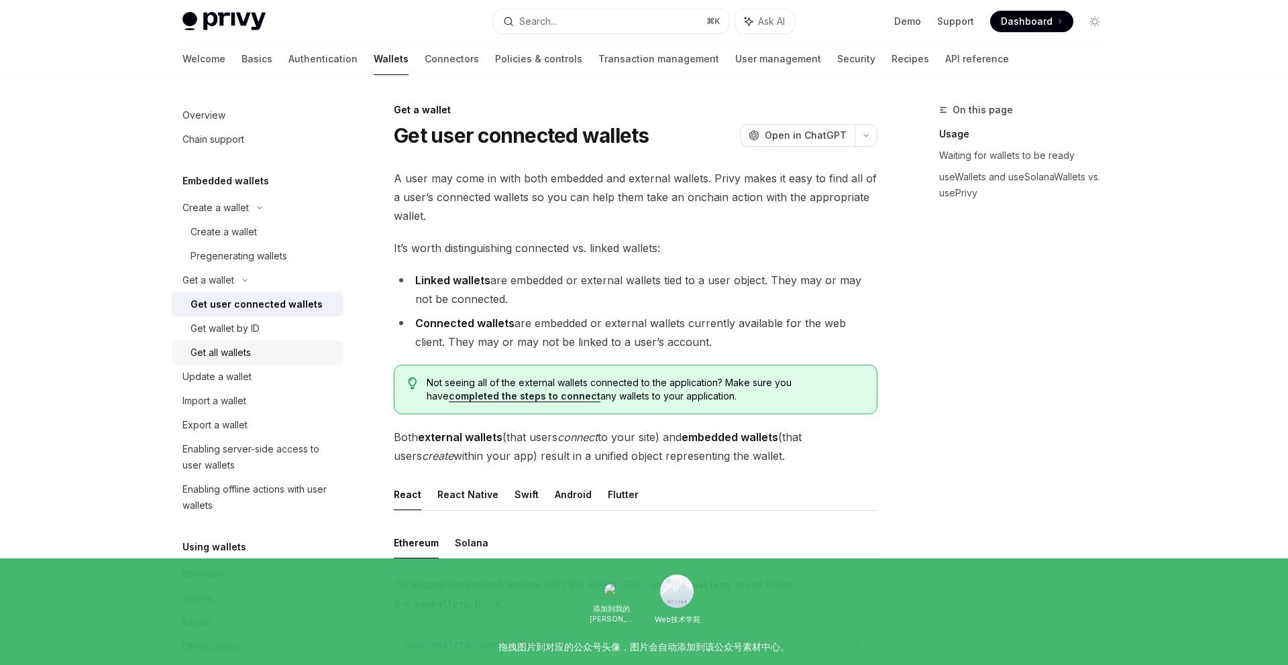
click at [237, 353] on div "Get all wallets" at bounding box center [220, 353] width 60 height 16
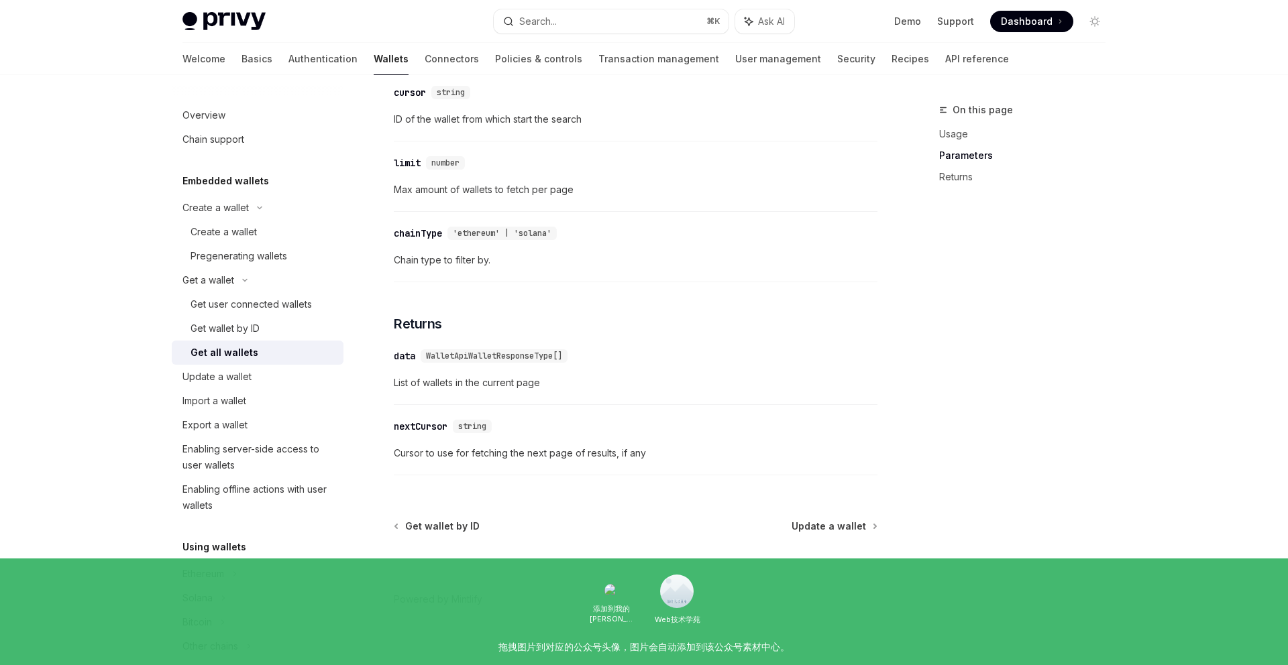
scroll to position [606, 0]
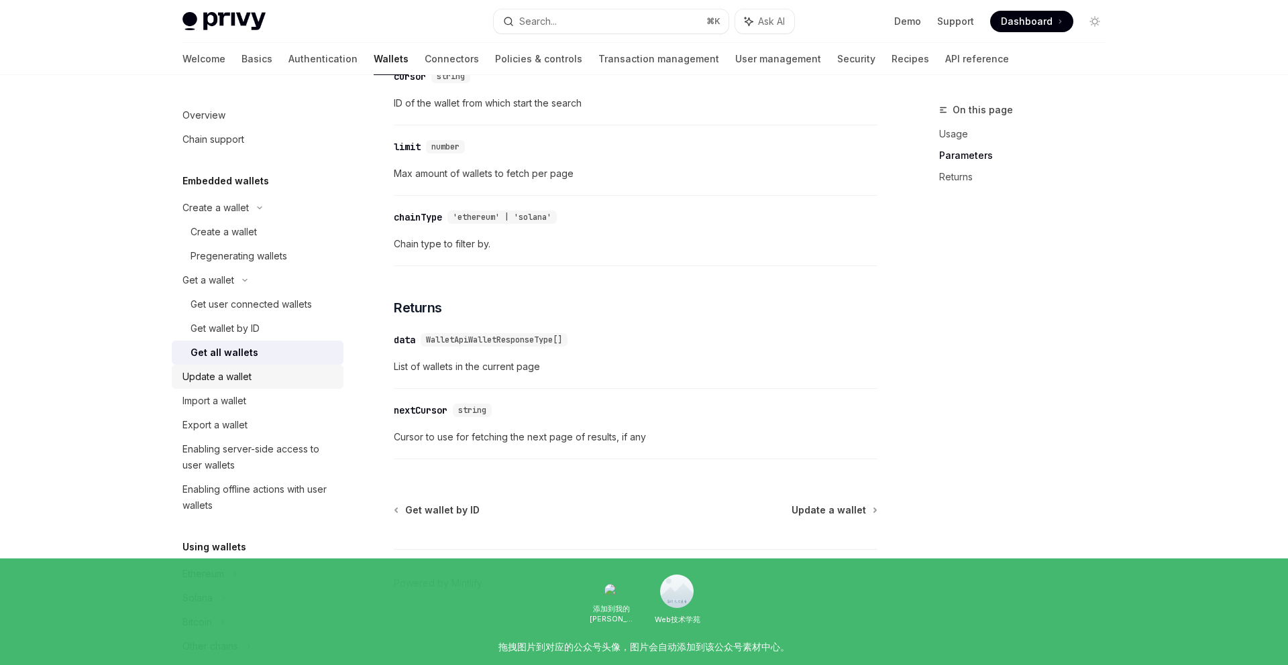
click at [248, 378] on div "Update a wallet" at bounding box center [216, 377] width 69 height 16
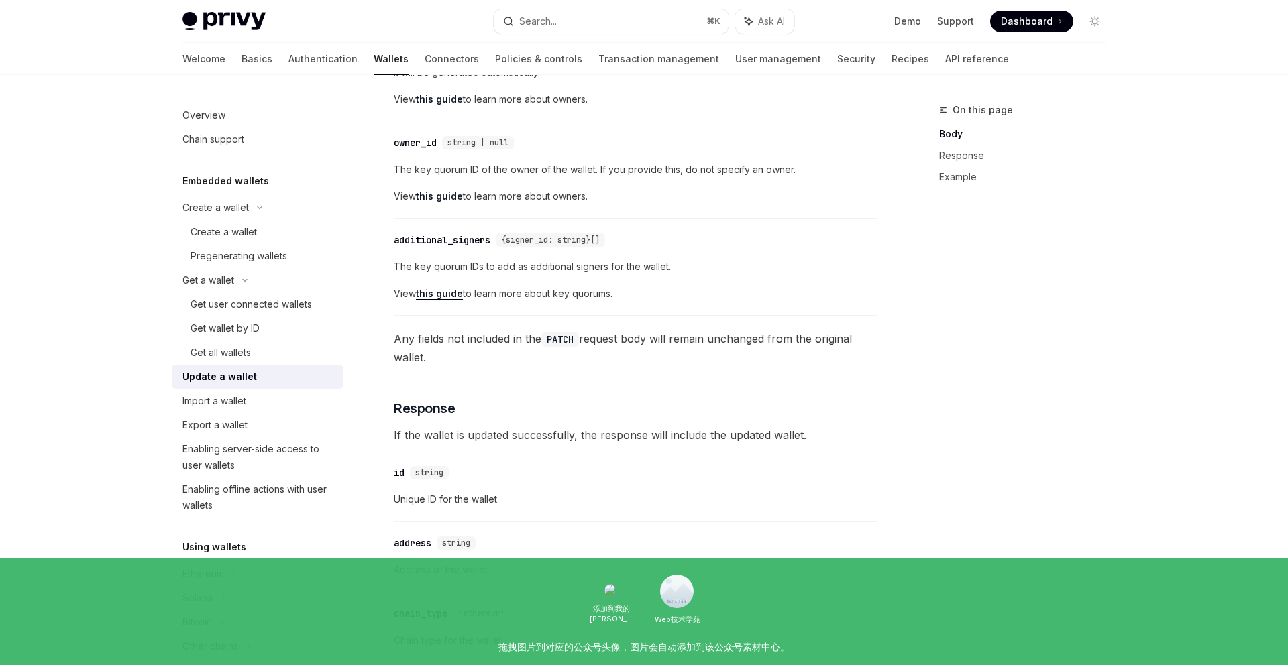
scroll to position [638, 0]
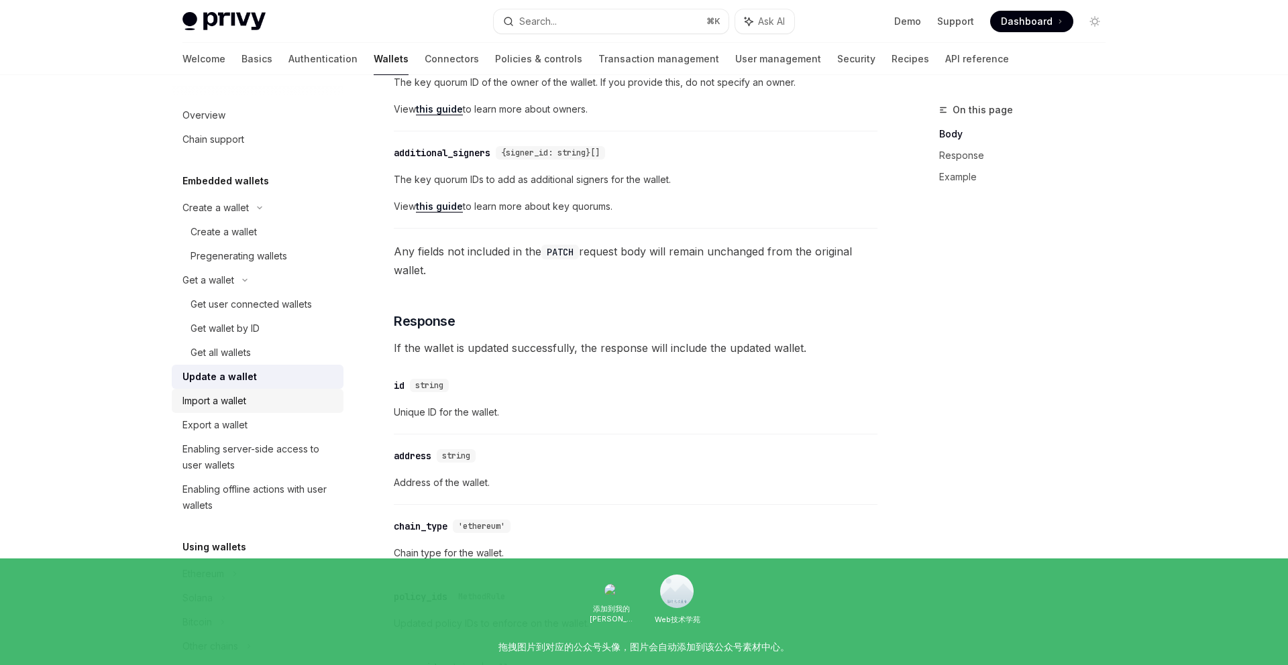
click at [242, 408] on div "Import a wallet" at bounding box center [214, 401] width 64 height 16
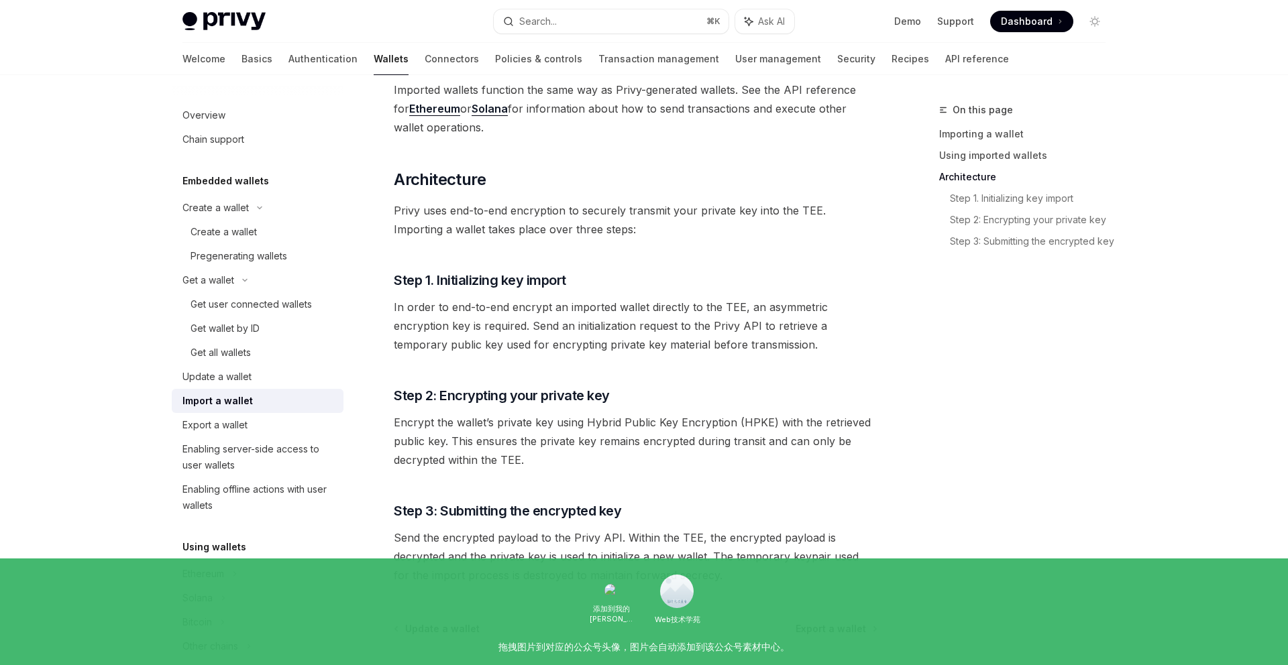
scroll to position [949, 0]
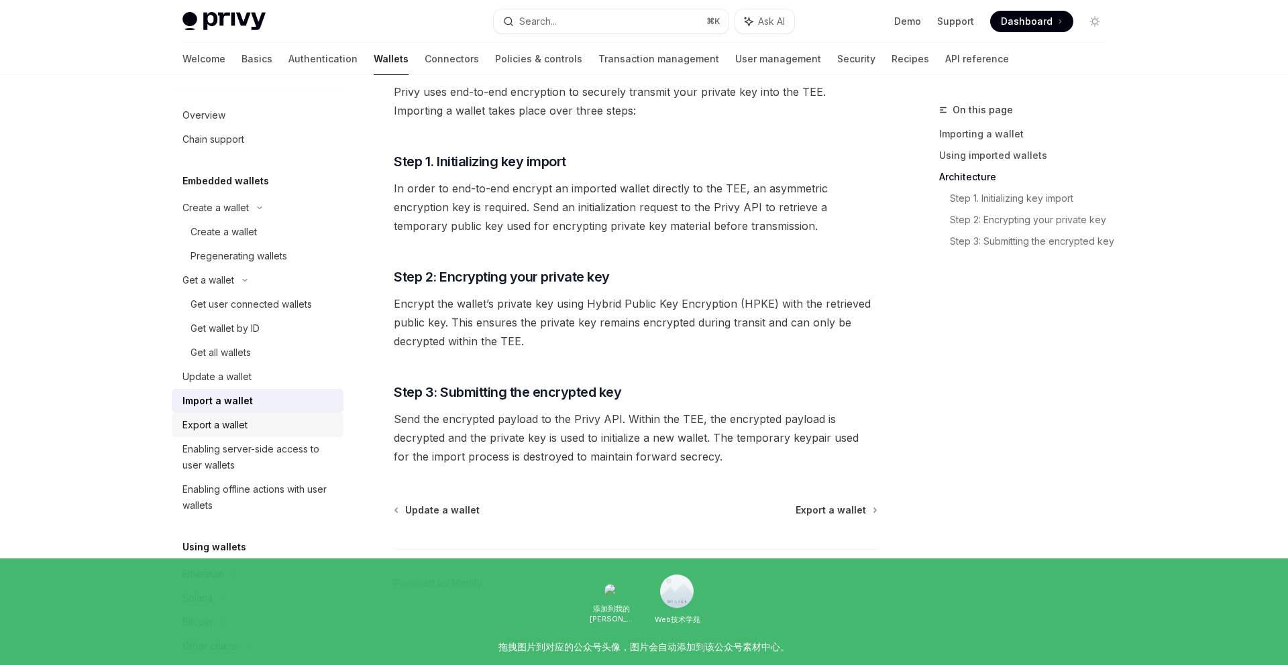
click at [219, 425] on div "Export a wallet" at bounding box center [214, 425] width 65 height 16
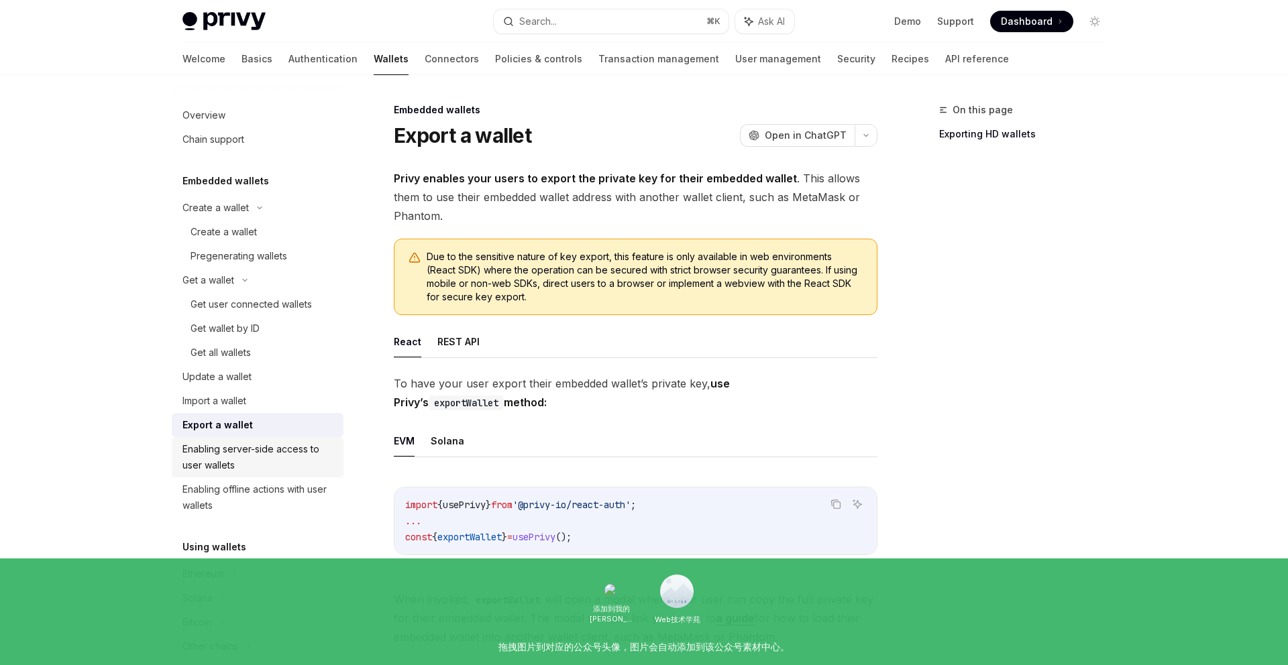
click at [245, 469] on div "Enabling server-side access to user wallets" at bounding box center [258, 457] width 153 height 32
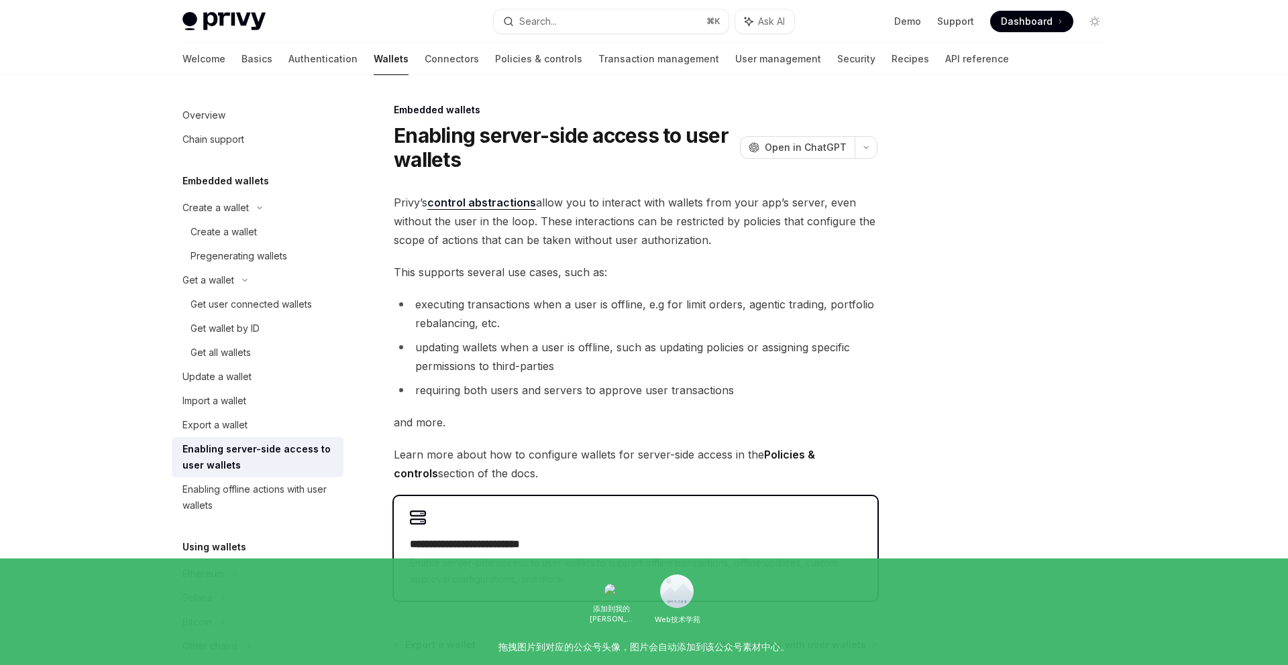
scroll to position [135, 0]
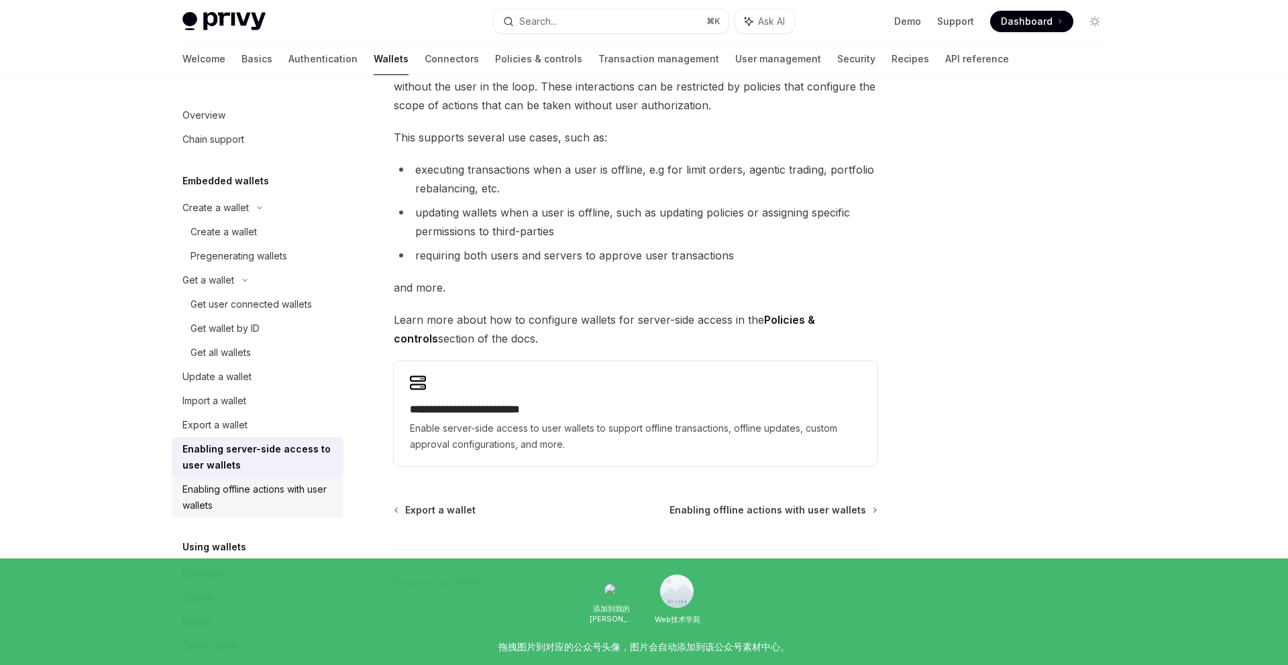
click at [233, 492] on div "Enabling offline actions with user wallets" at bounding box center [258, 498] width 153 height 32
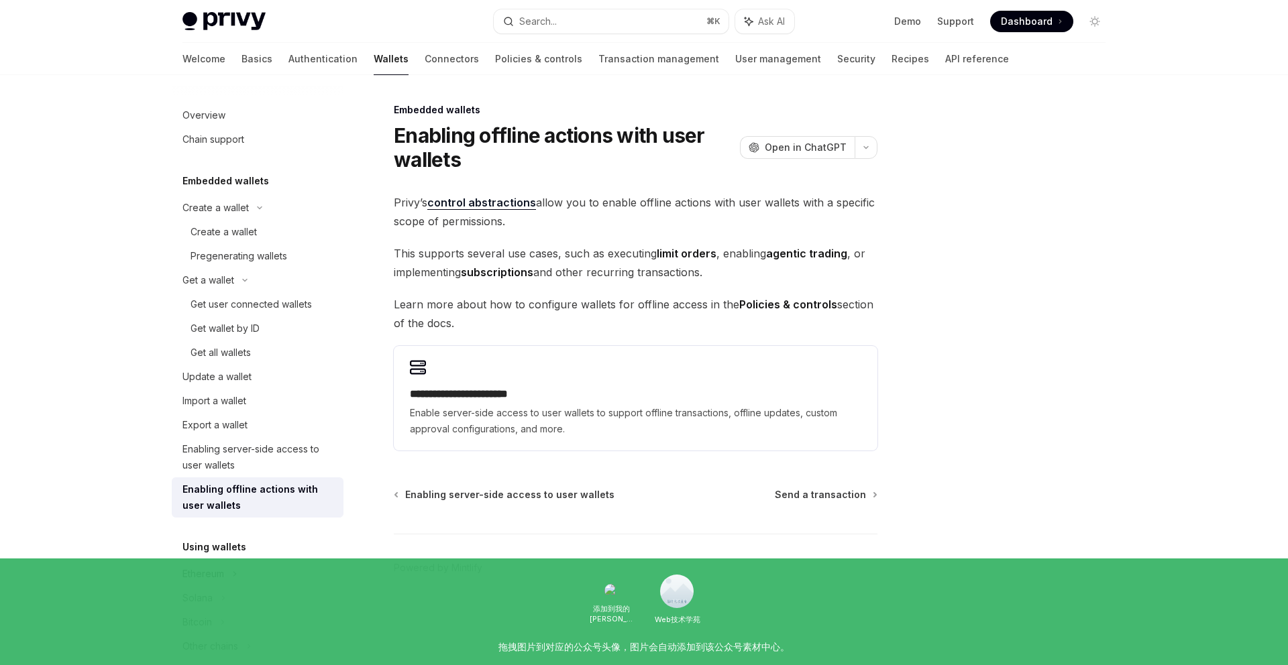
click at [231, 220] on div "Ethereum" at bounding box center [258, 208] width 172 height 24
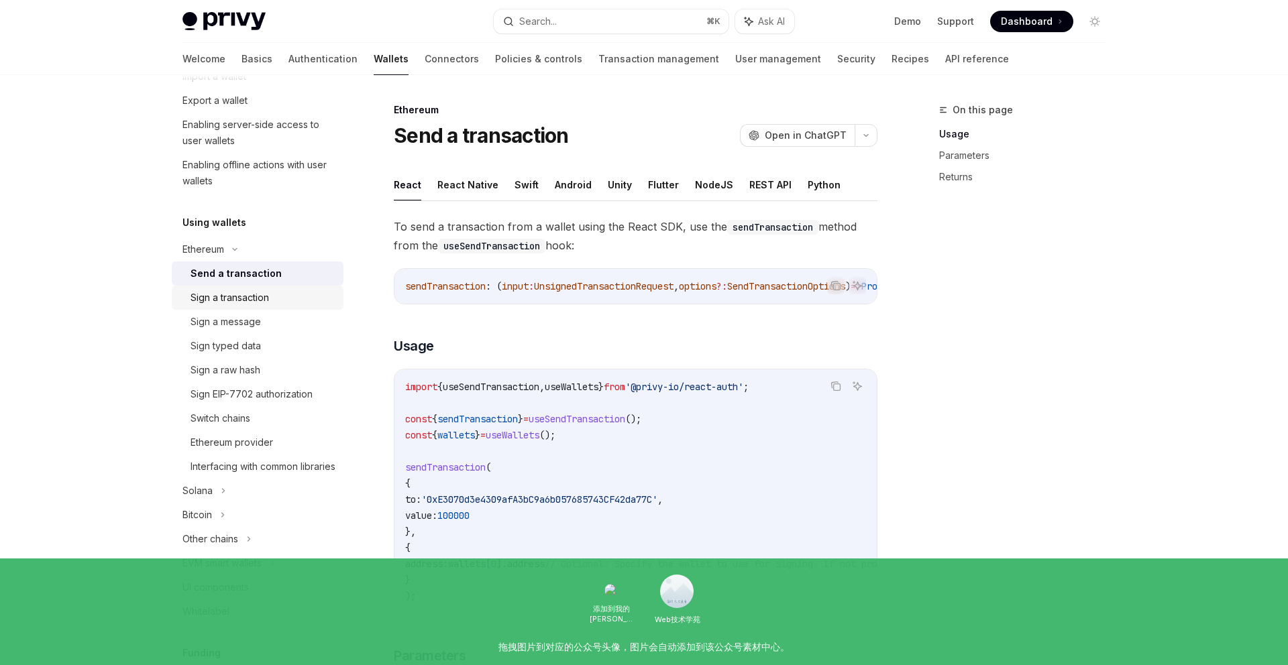
scroll to position [316, 0]
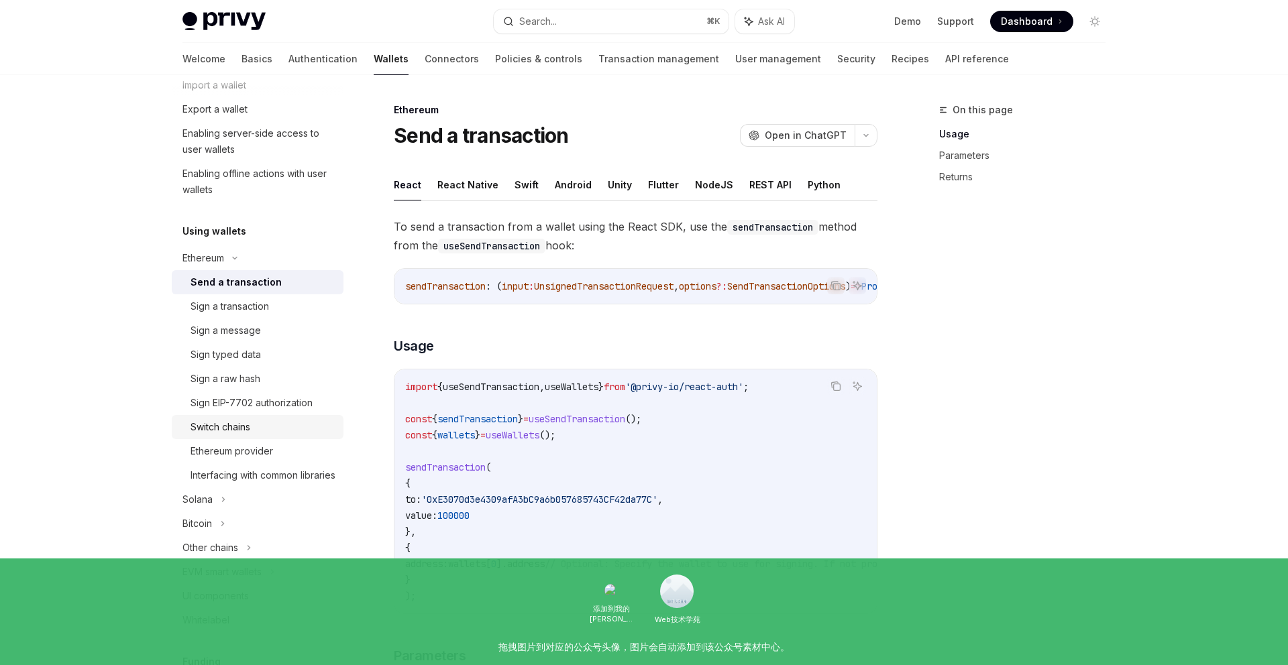
click at [228, 432] on div "Switch chains" at bounding box center [220, 427] width 60 height 16
type textarea "*"
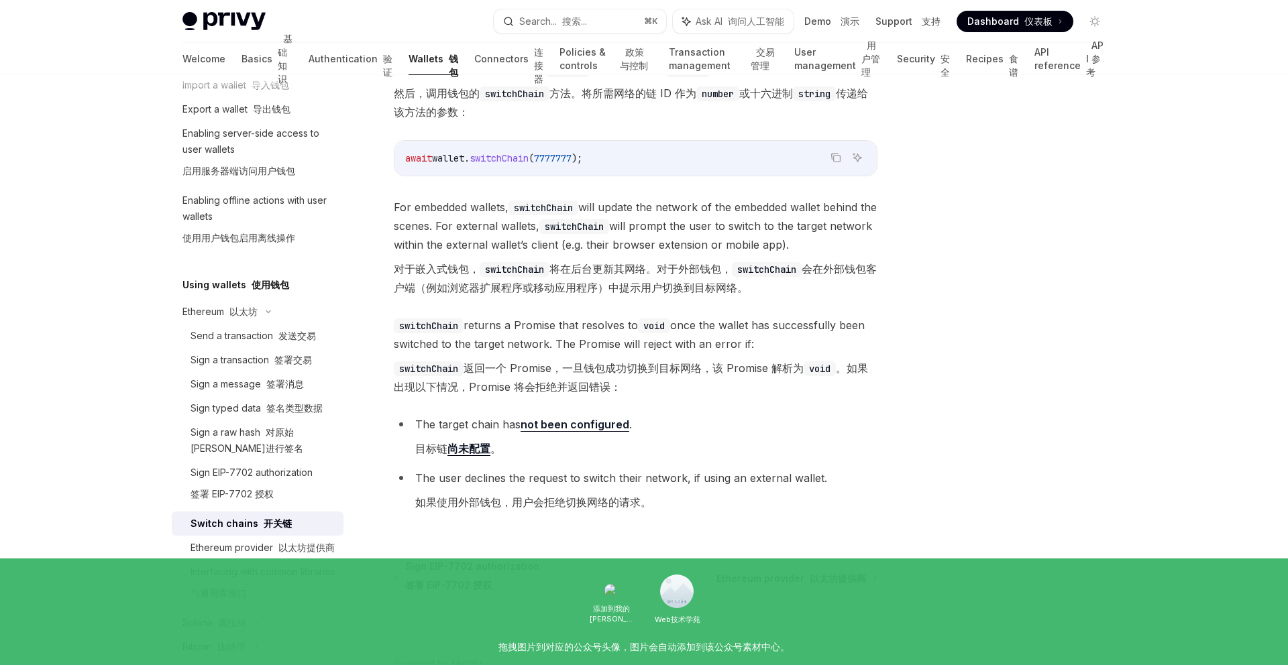
scroll to position [332, 0]
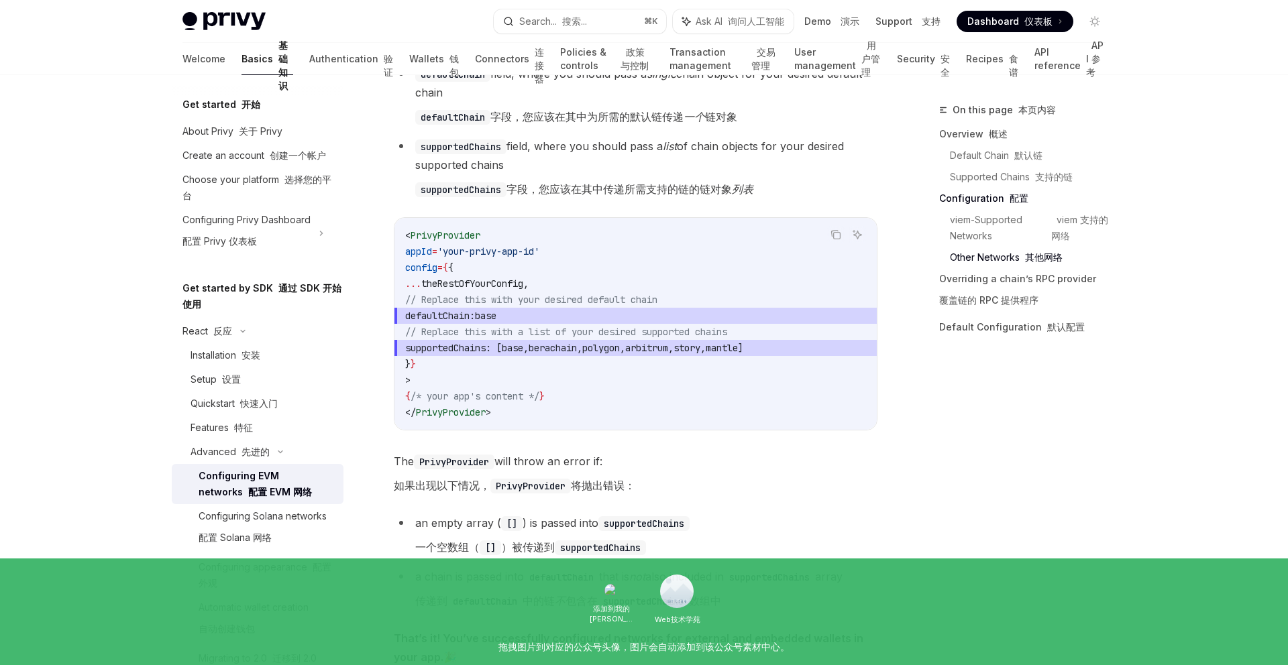
scroll to position [2657, 0]
